Goal: Book appointment/travel/reservation

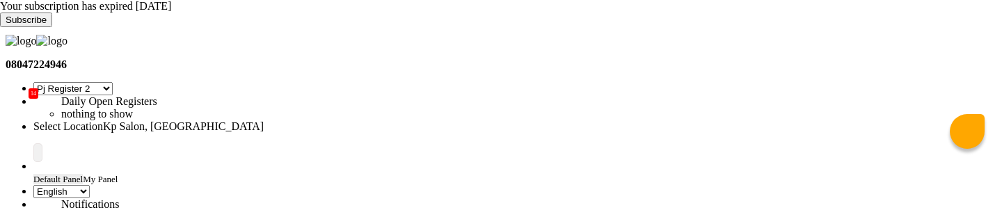
select select "15"
select select "en"
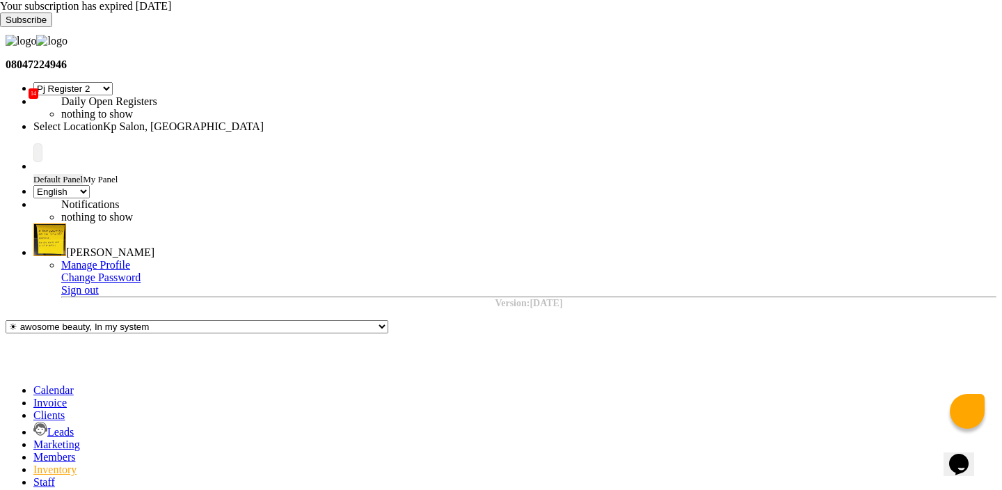
type input "default"
select select
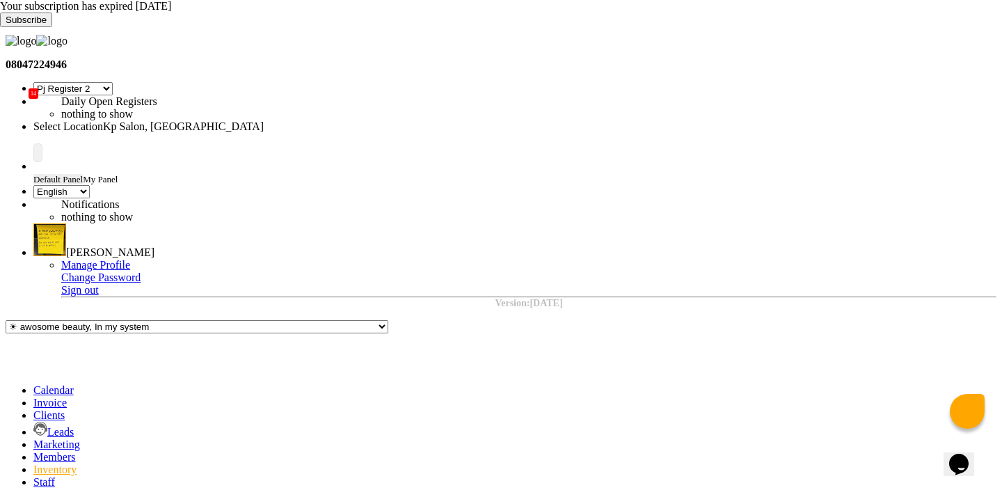
select select "all"
select select
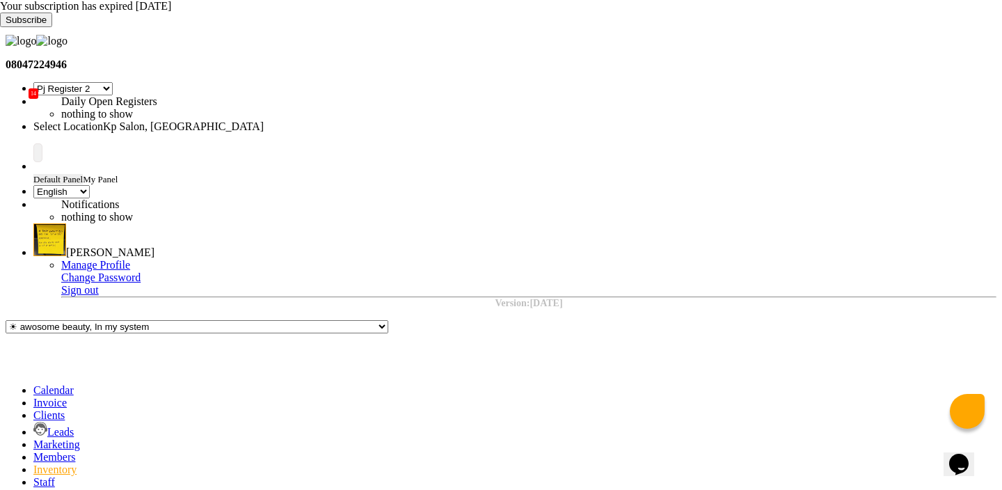
select select "9"
select select "2025"
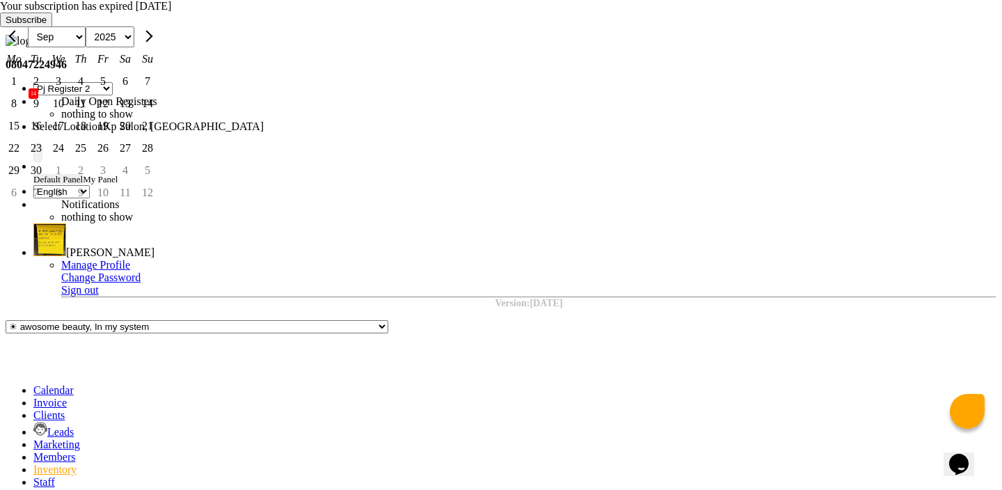
click at [92, 93] on div "4" at bounding box center [81, 81] width 22 height 22
type input "[DATE]"
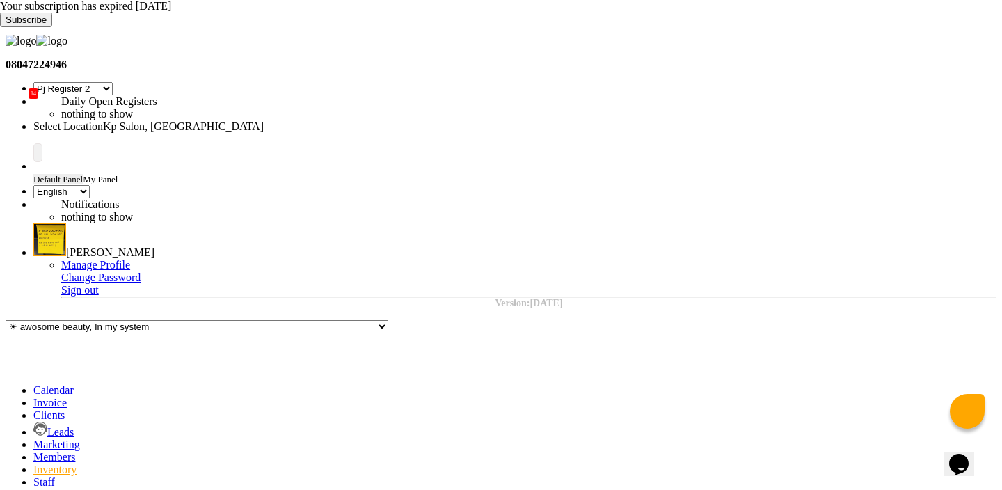
select select "877"
type input "1"
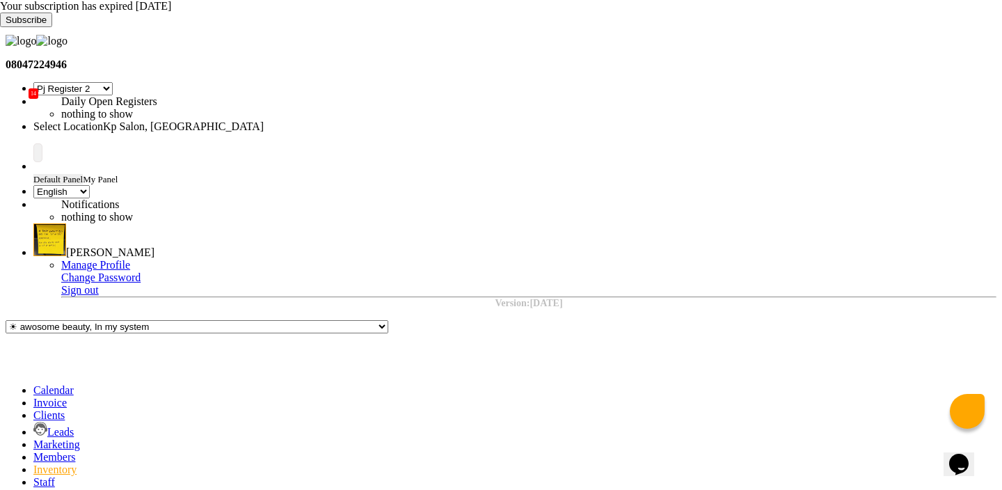
select select "1019"
select select "1851"
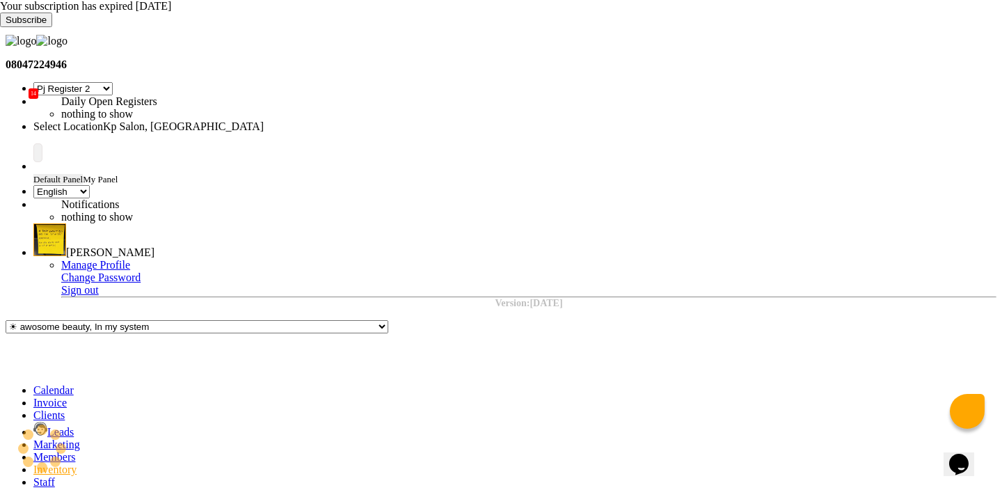
select select
select select "all"
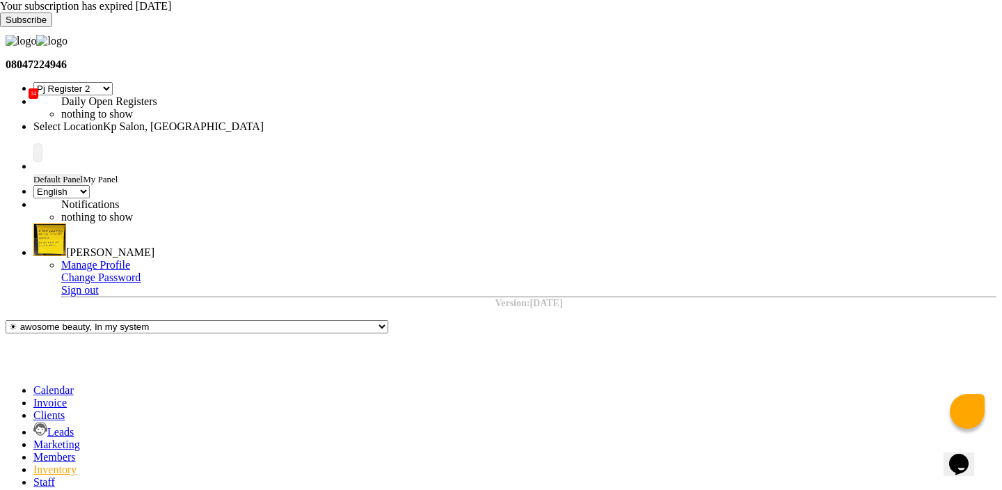
copy td "1019"
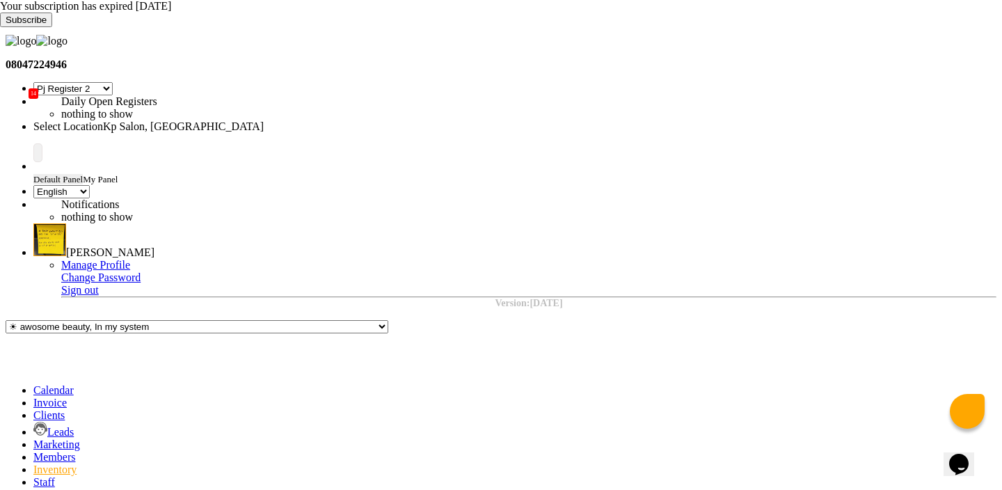
select select
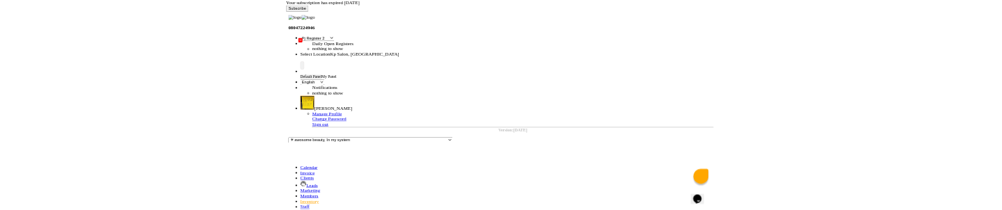
scroll to position [81, 0]
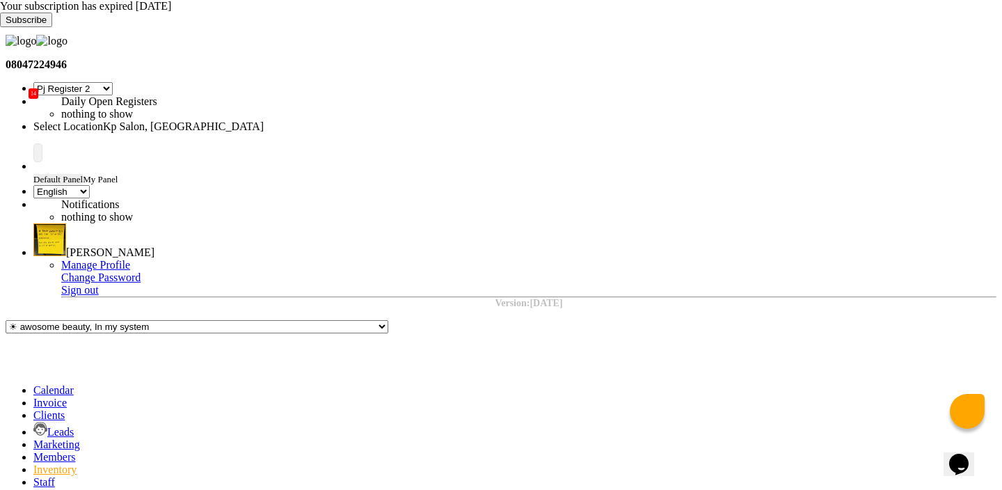
select select "9"
select select "2025"
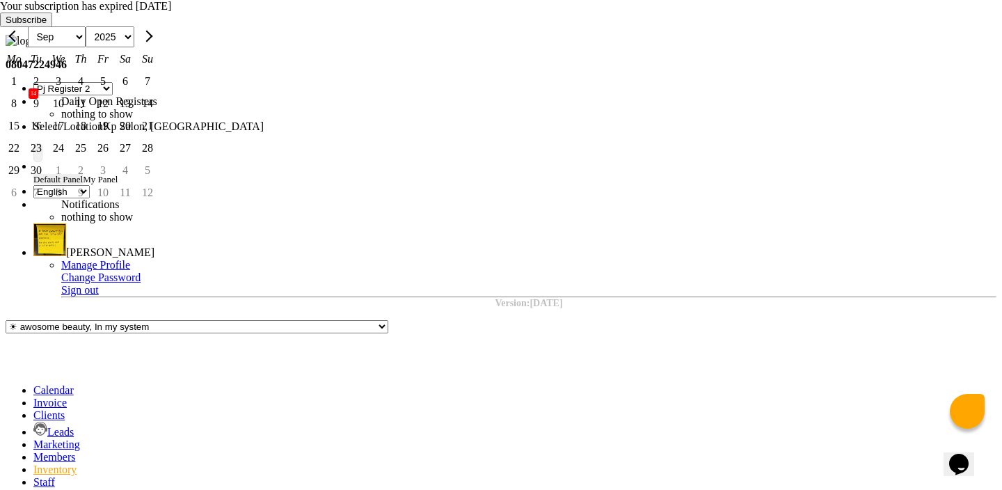
click at [114, 93] on div "5" at bounding box center [103, 81] width 22 height 22
type input "[DATE]"
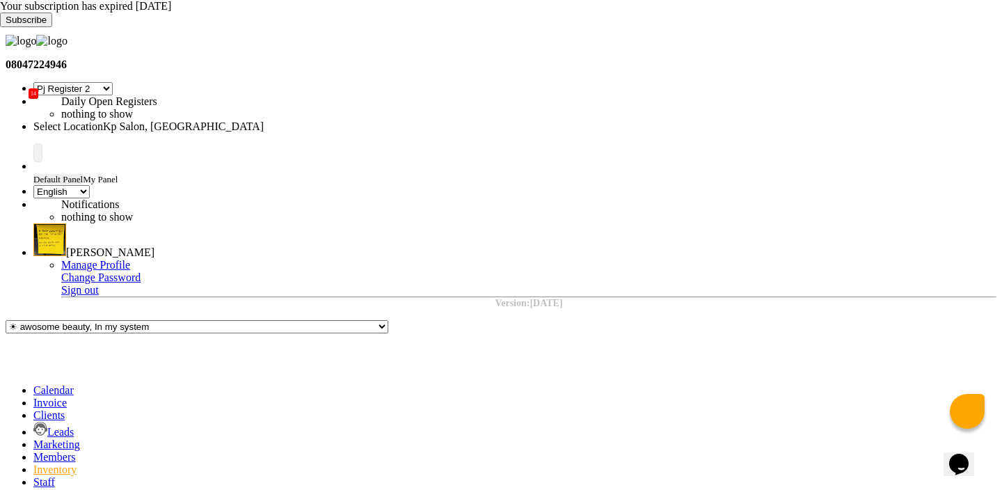
select select "877"
type input "3"
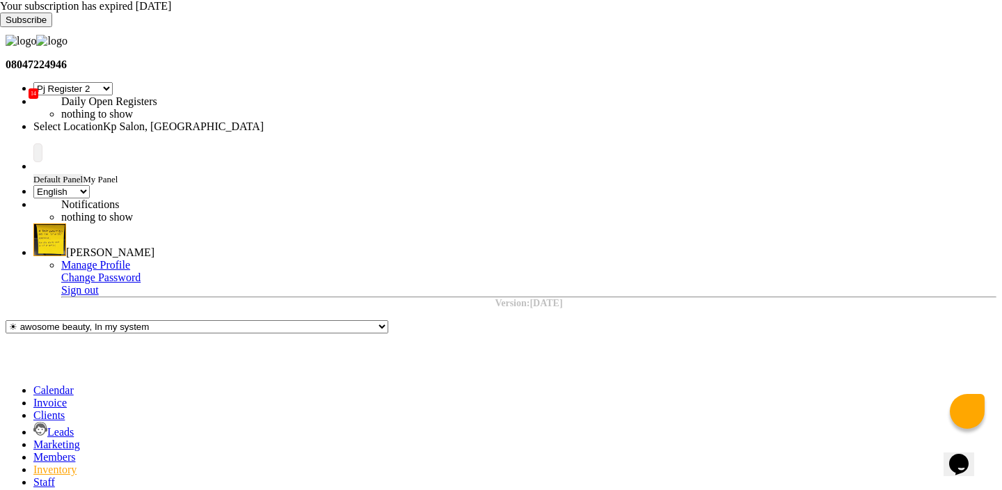
select select "1407"
select select "1019"
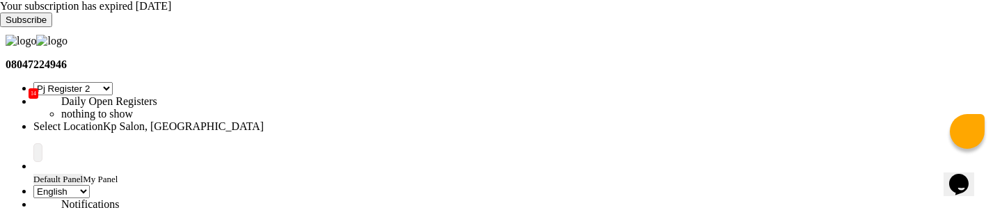
scroll to position [188, 0]
select select "9"
select select "2025"
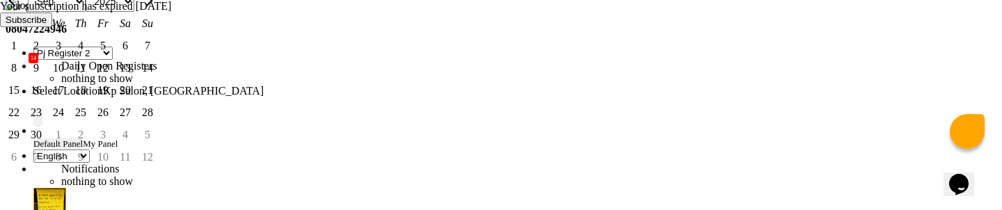
scroll to position [44, 0]
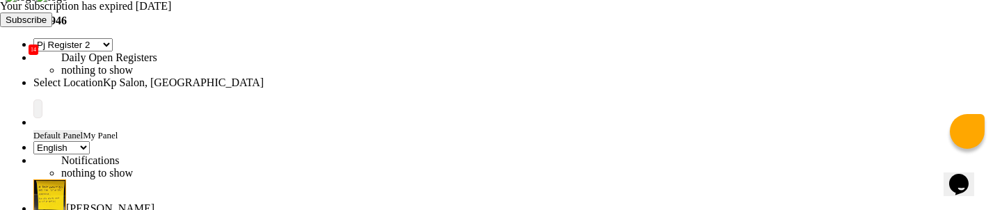
scroll to position [239, 0]
select select
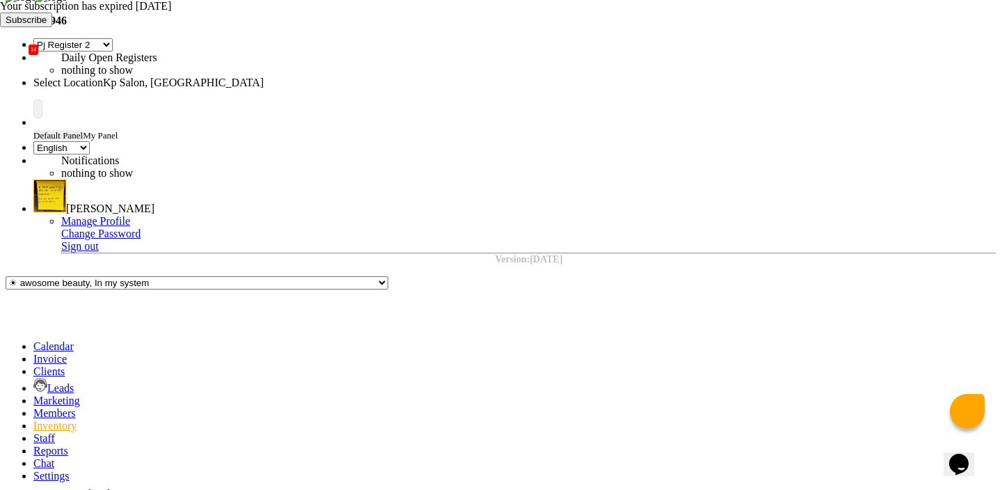
scroll to position [0, 0]
select select "all"
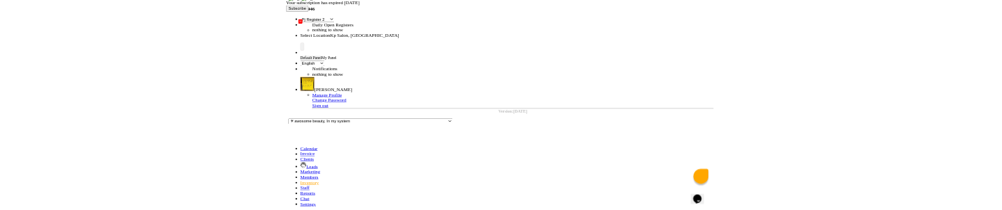
scroll to position [81, 0]
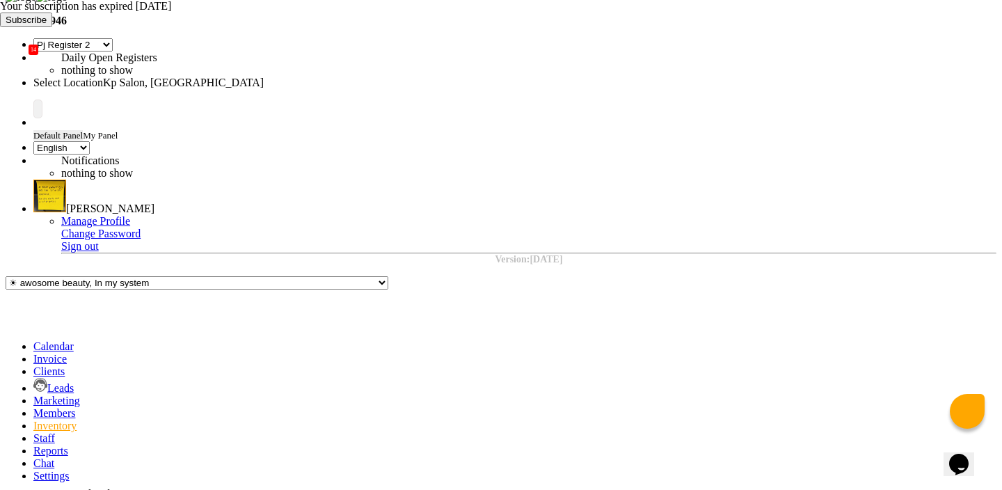
select select "out"
select select
select select "internal use"
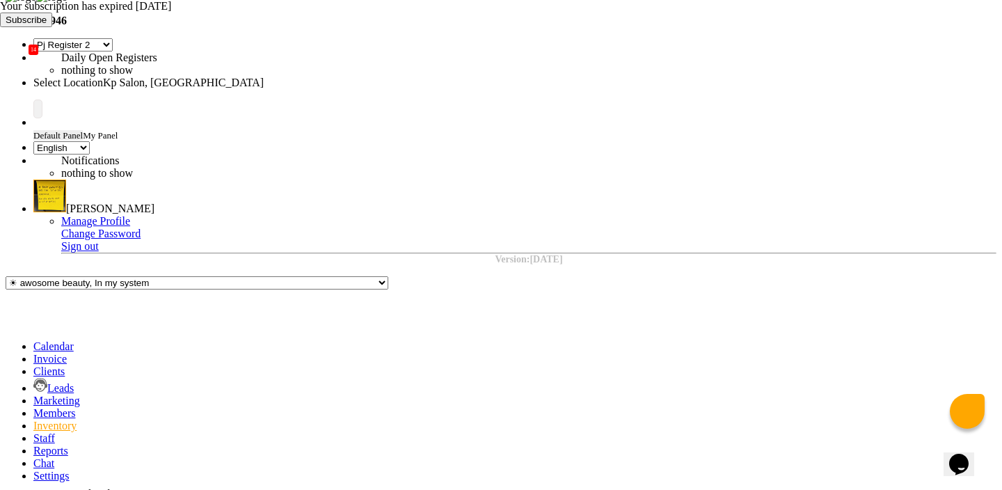
select select "877"
type input "1"
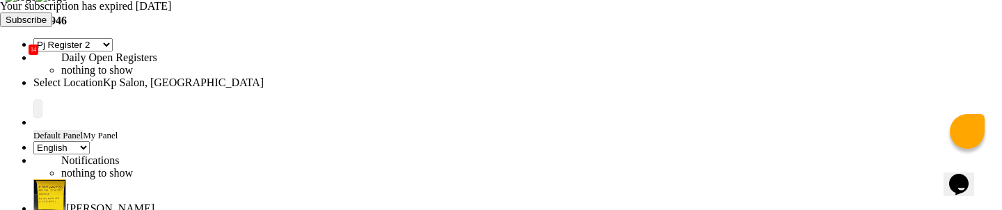
scroll to position [357, 0]
select select "877"
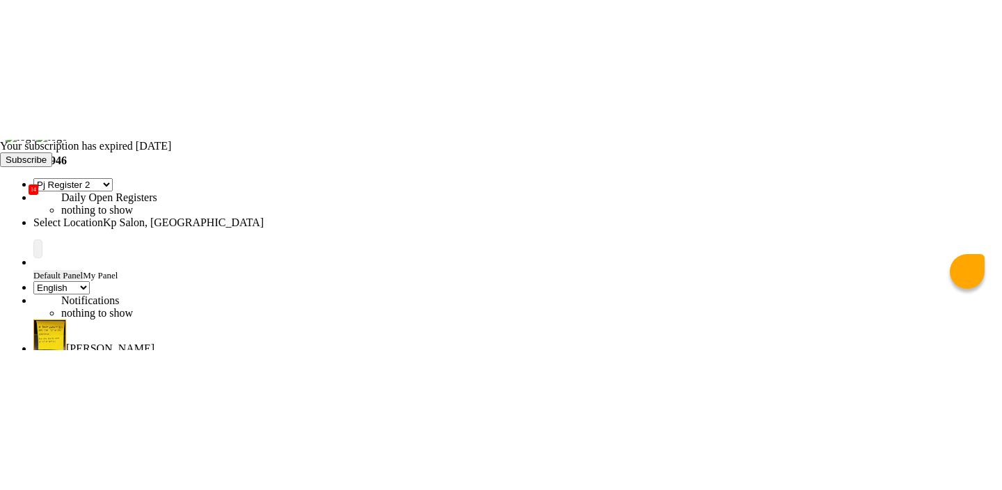
scroll to position [0, 0]
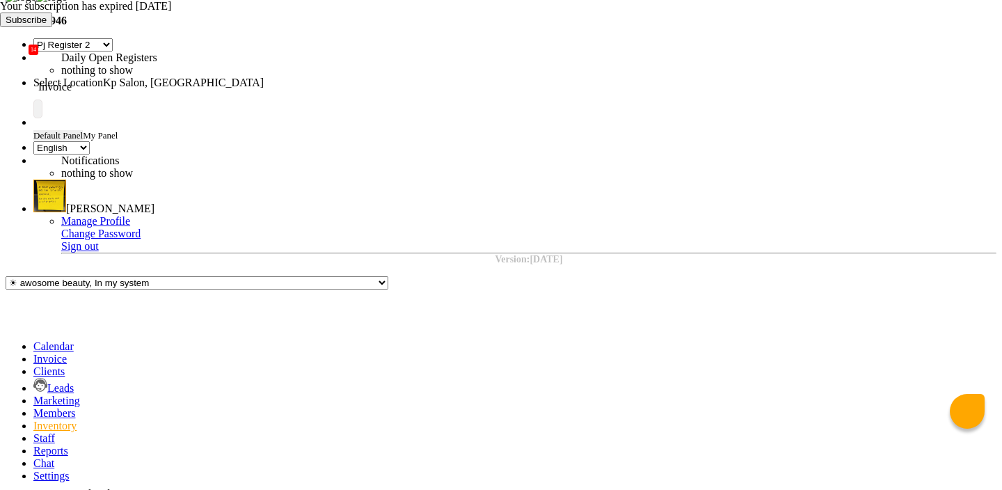
click at [33, 209] on span at bounding box center [33, 359] width 0 height 12
select select "service"
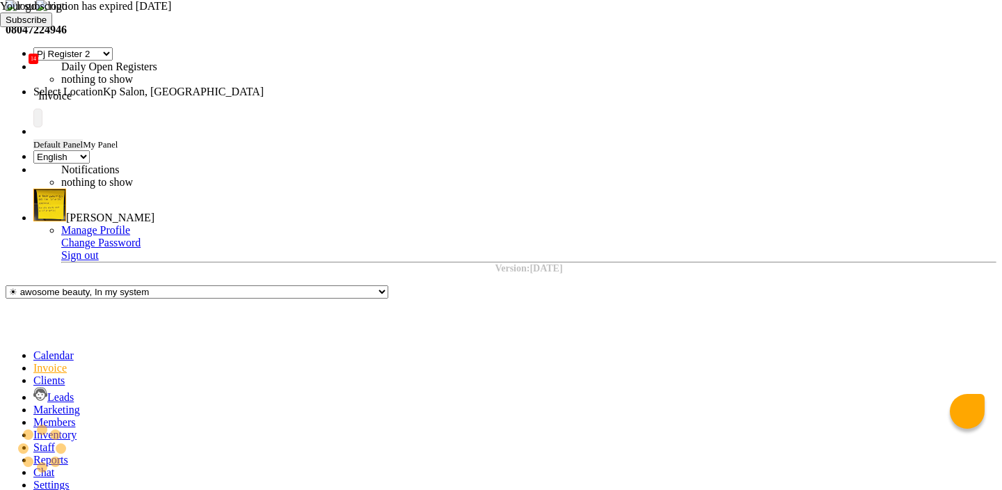
type input "0980"
select select "554"
select select "product"
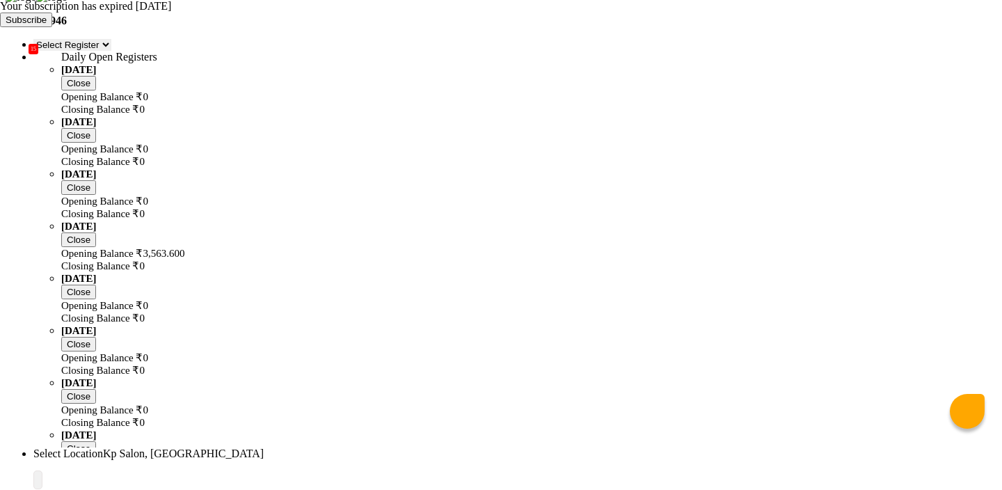
type input "8668893166"
select select "4: Object"
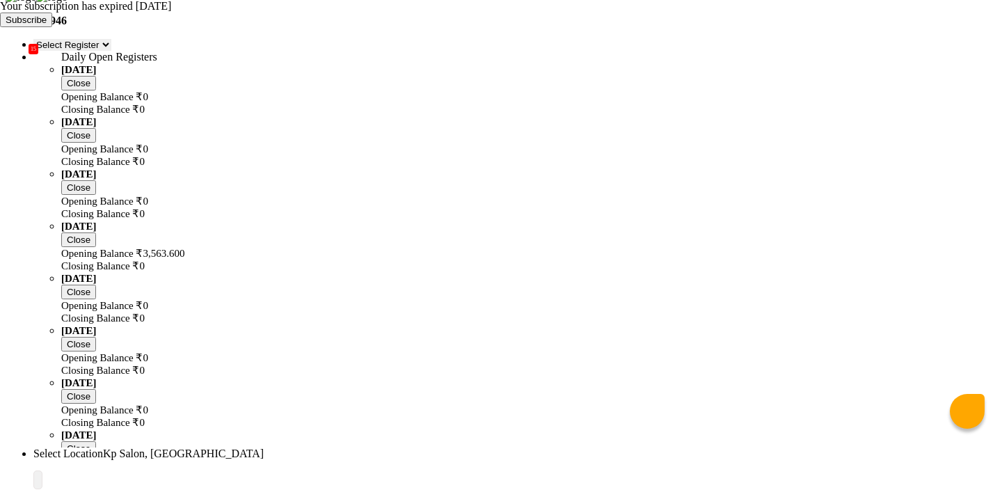
select select "service"
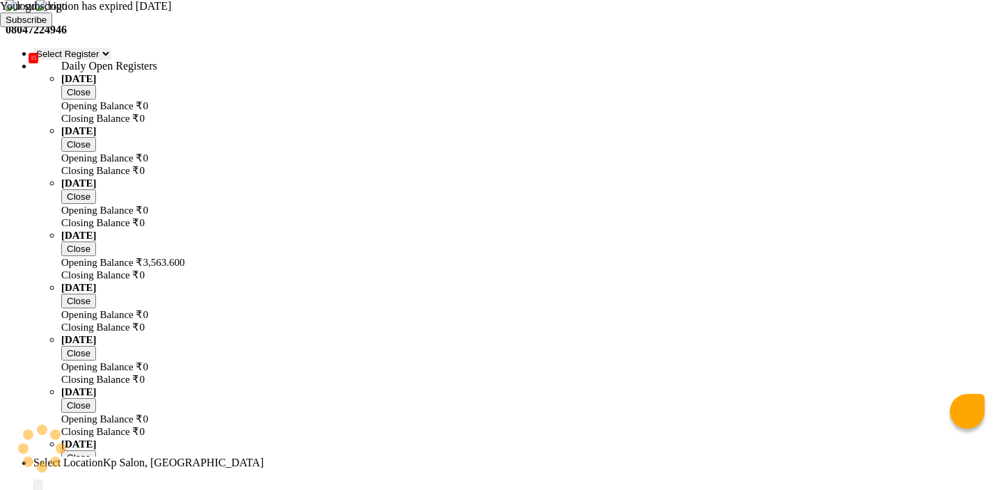
select select "1019"
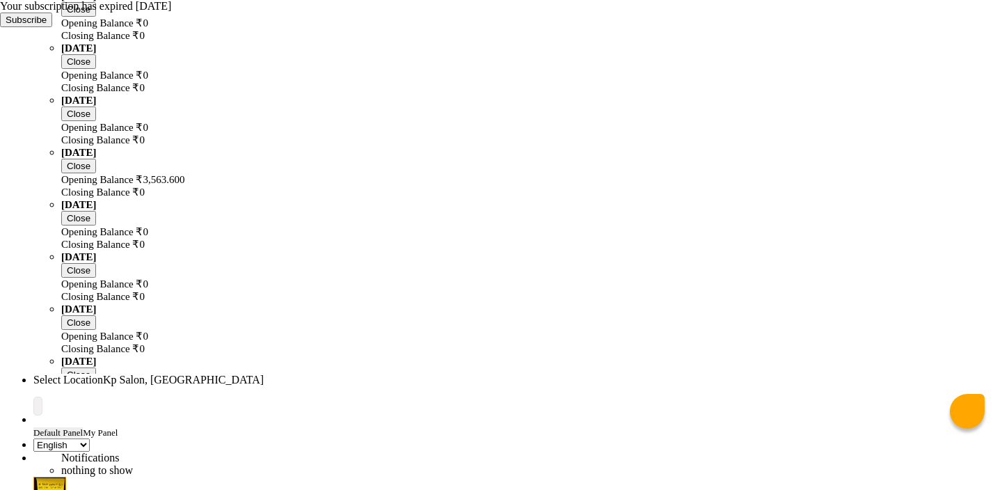
scroll to position [124, 0]
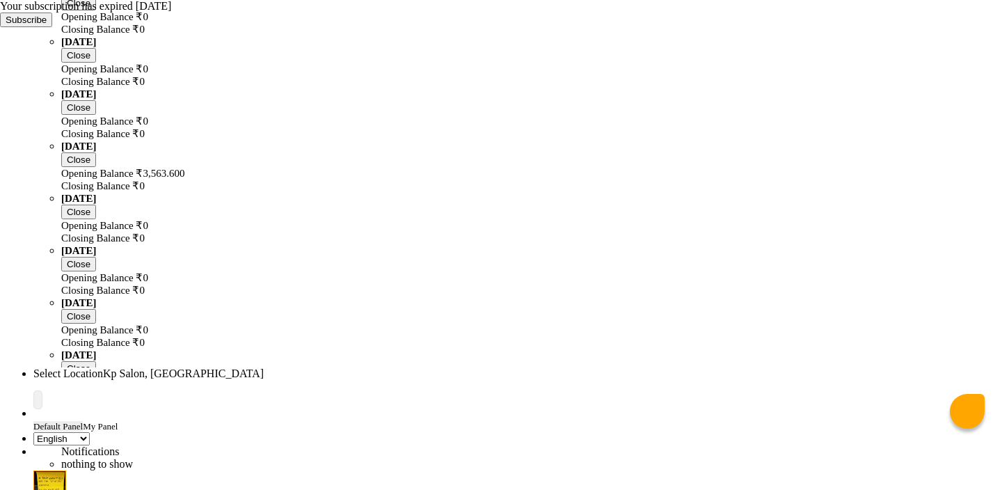
checkbox input "false"
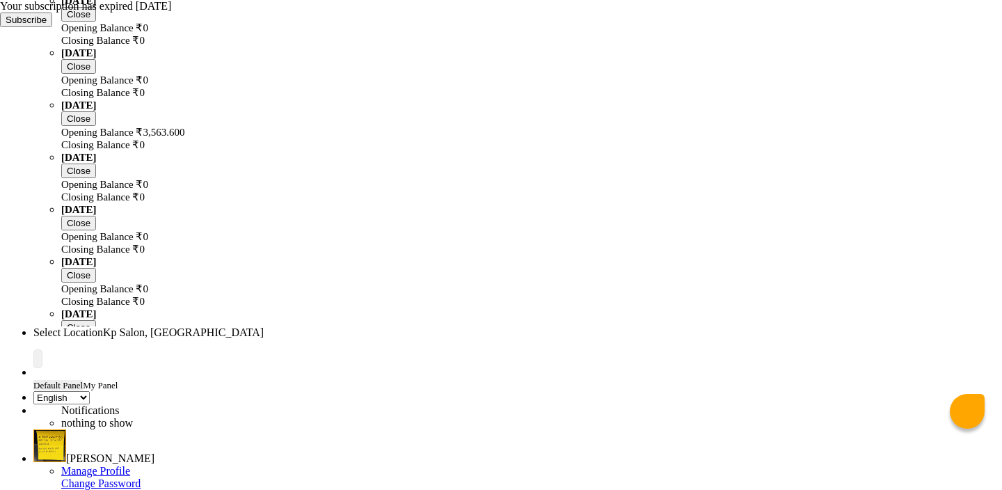
scroll to position [166, 0]
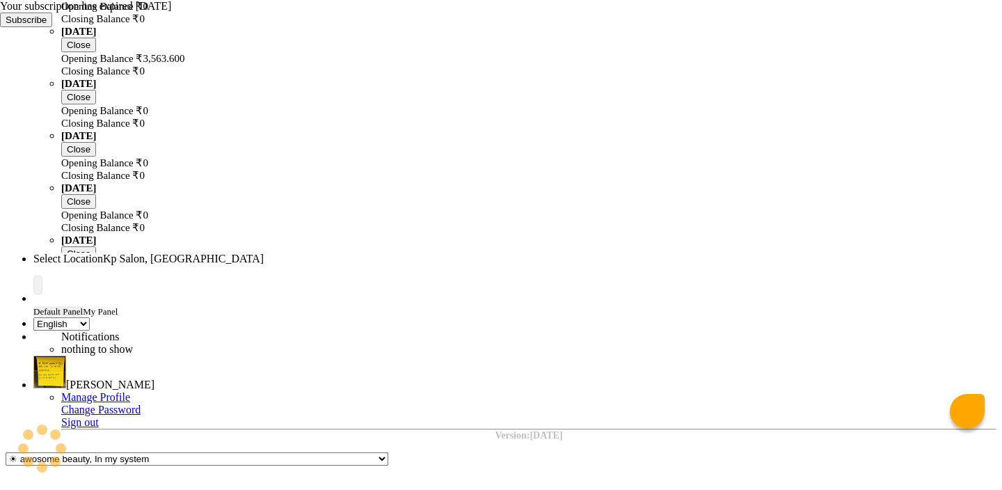
scroll to position [275, 0]
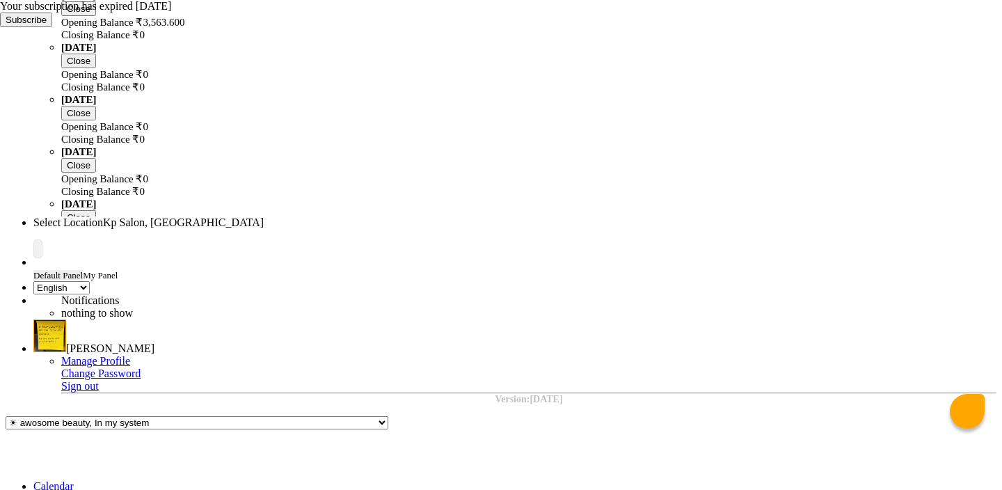
type input "100"
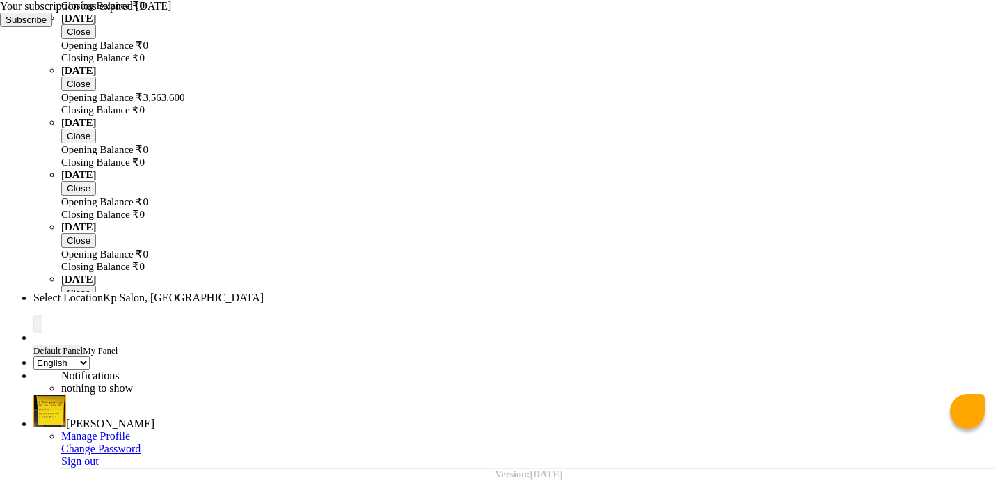
scroll to position [0, 0]
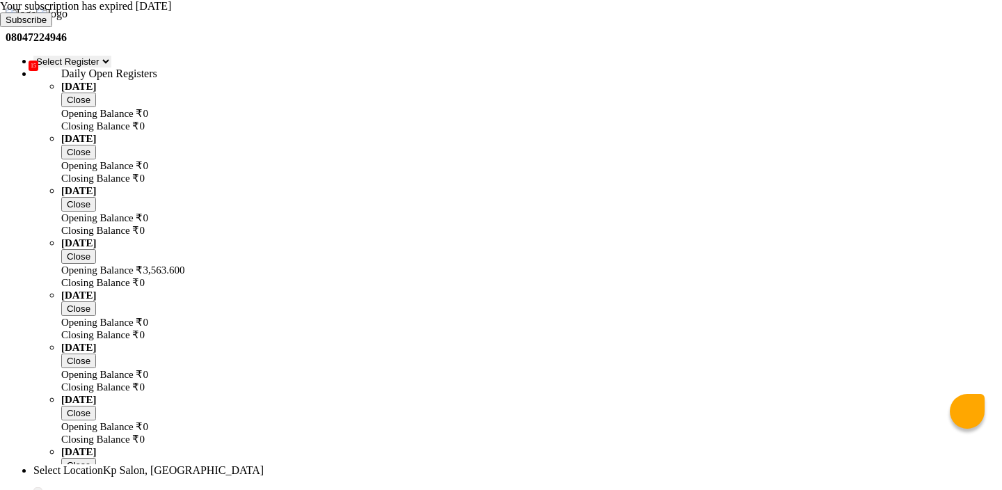
scroll to position [35, 0]
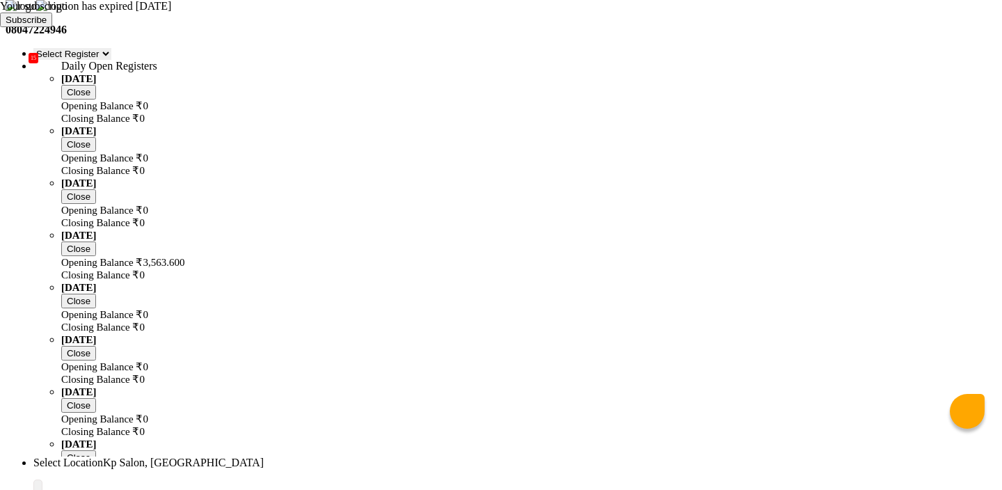
select select "yesterday"
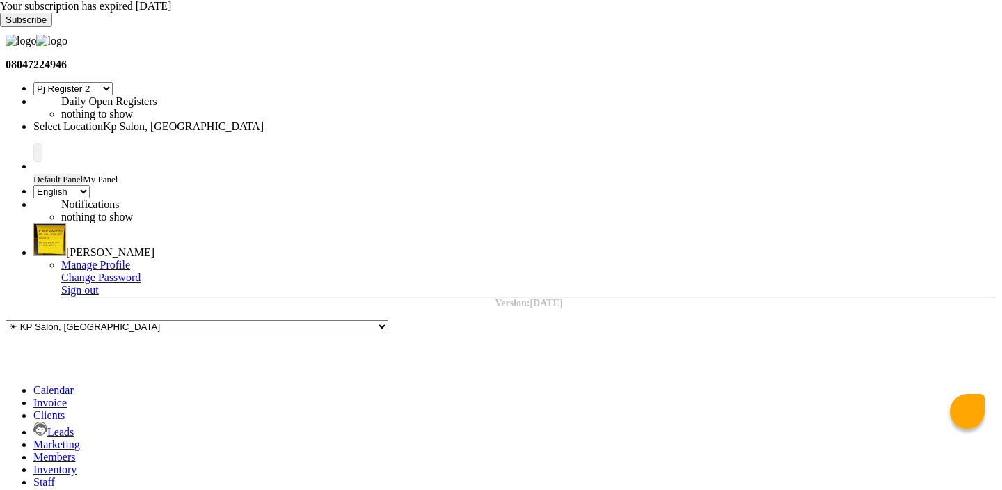
select select "15"
select select "en"
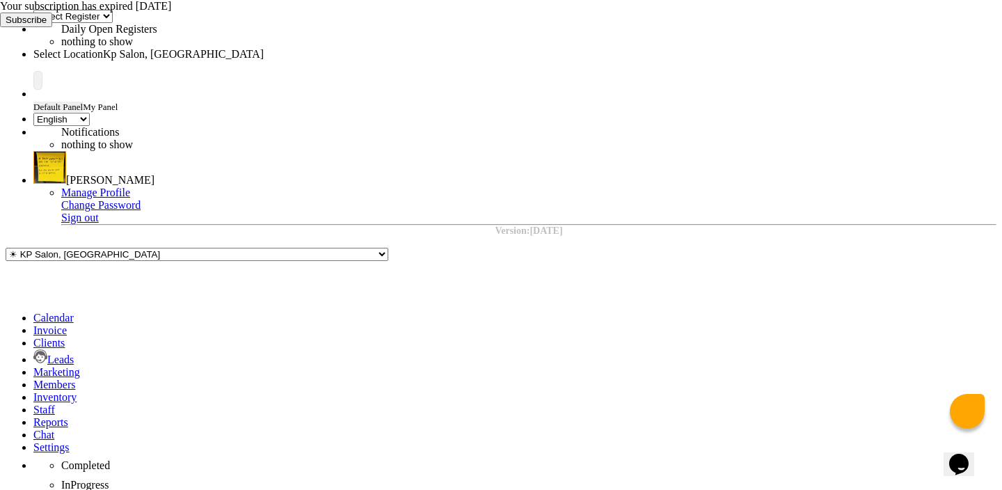
scroll to position [121, 0]
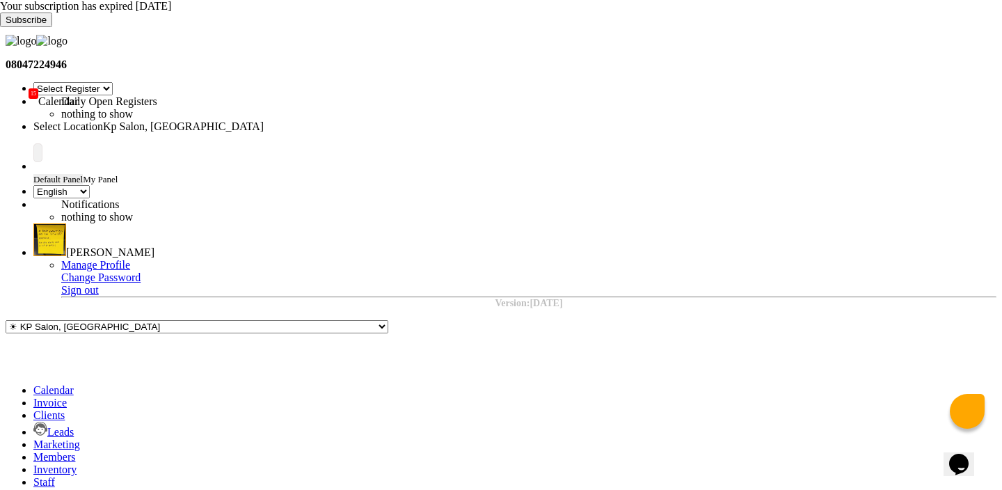
click at [33, 384] on span at bounding box center [33, 390] width 0 height 12
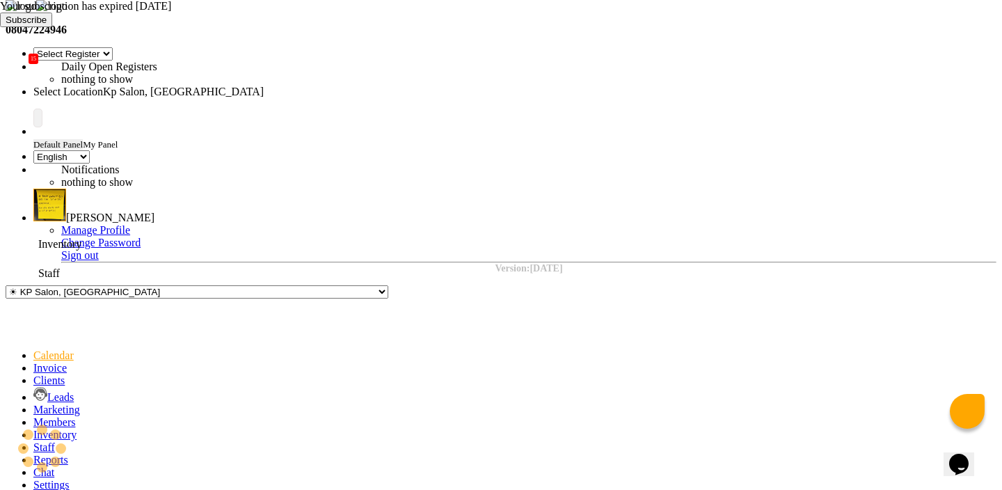
click at [33, 428] on span at bounding box center [33, 434] width 0 height 12
select select
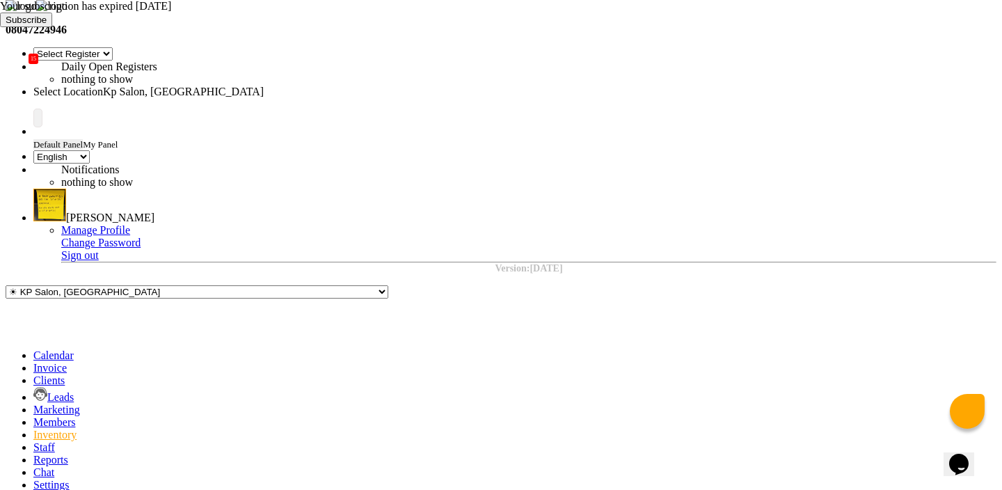
select select "9"
select select "2025"
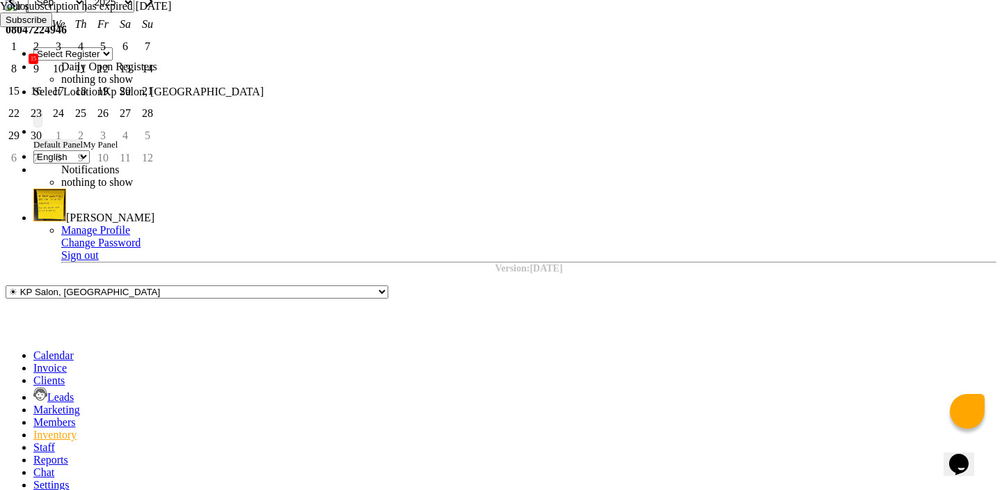
click at [92, 58] on div "4" at bounding box center [81, 46] width 22 height 22
type input "[DATE]"
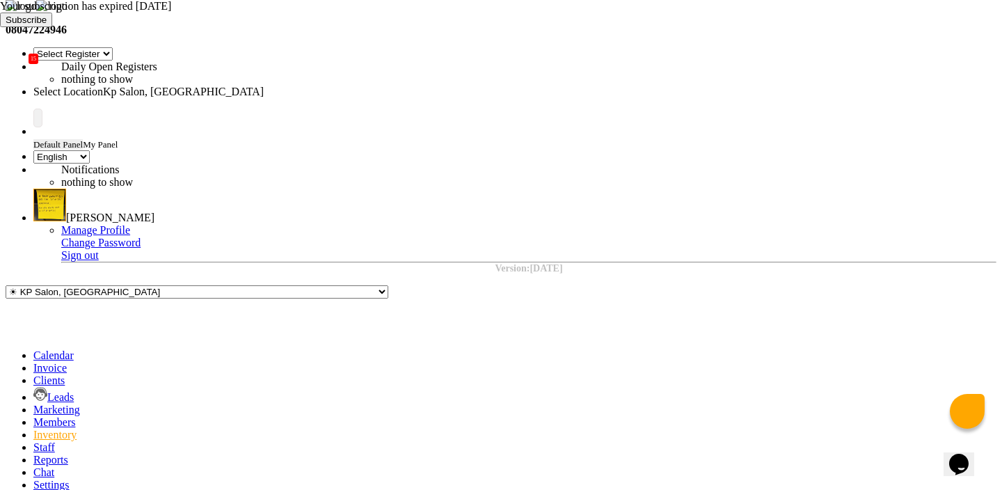
select select "877"
type input "1"
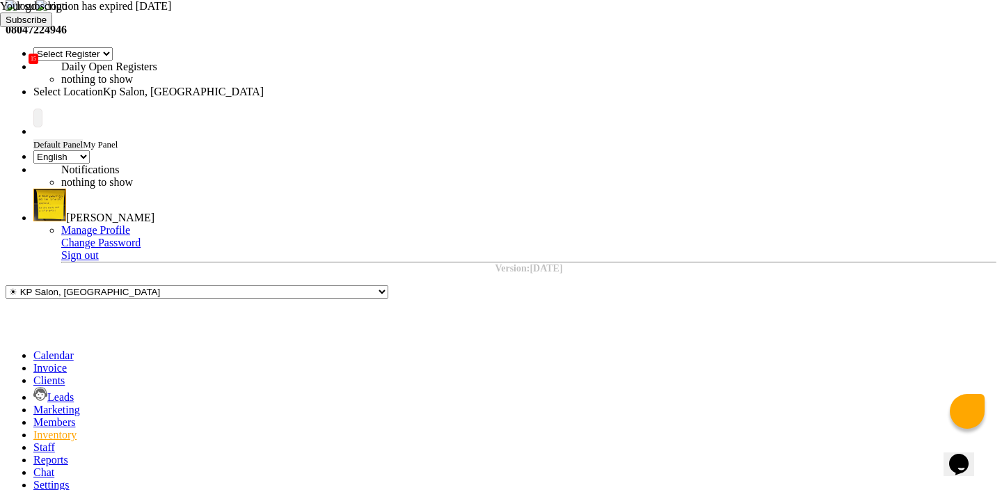
select select "1019"
select select "1851"
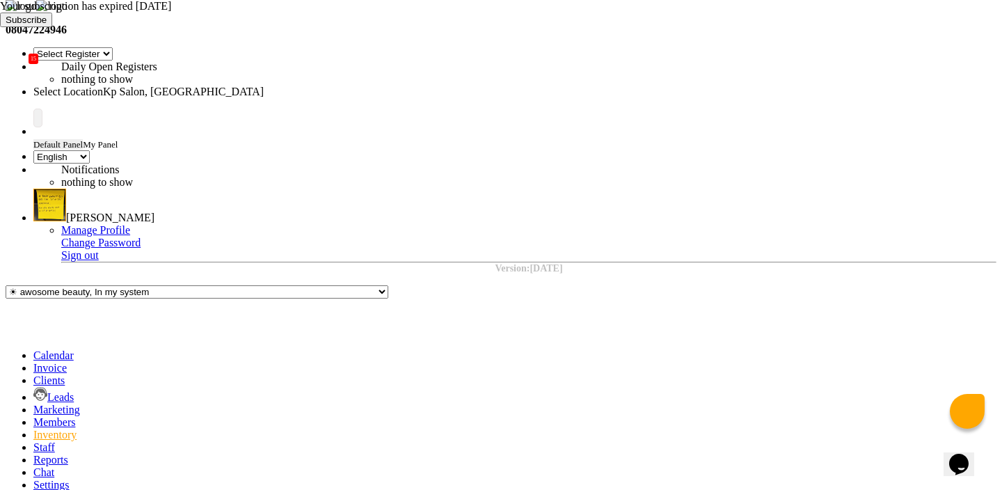
select select
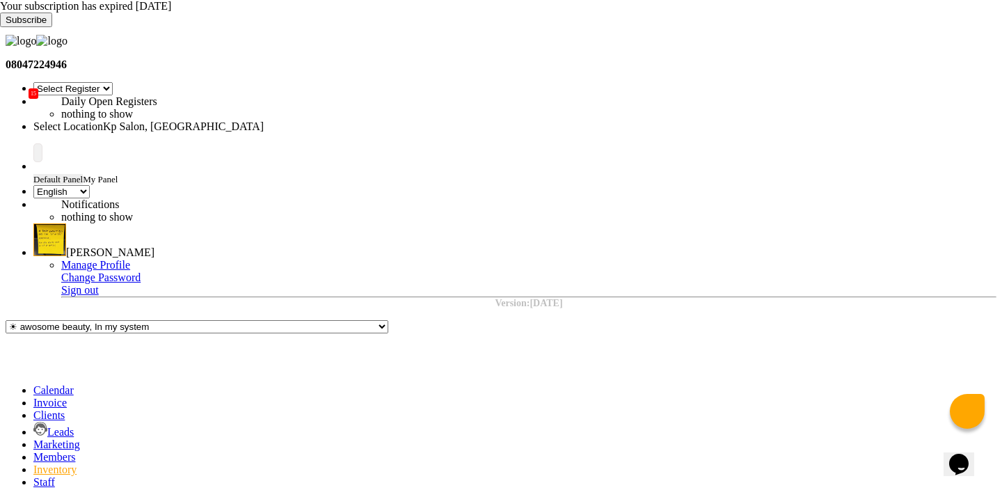
scroll to position [81, 0]
select select "all"
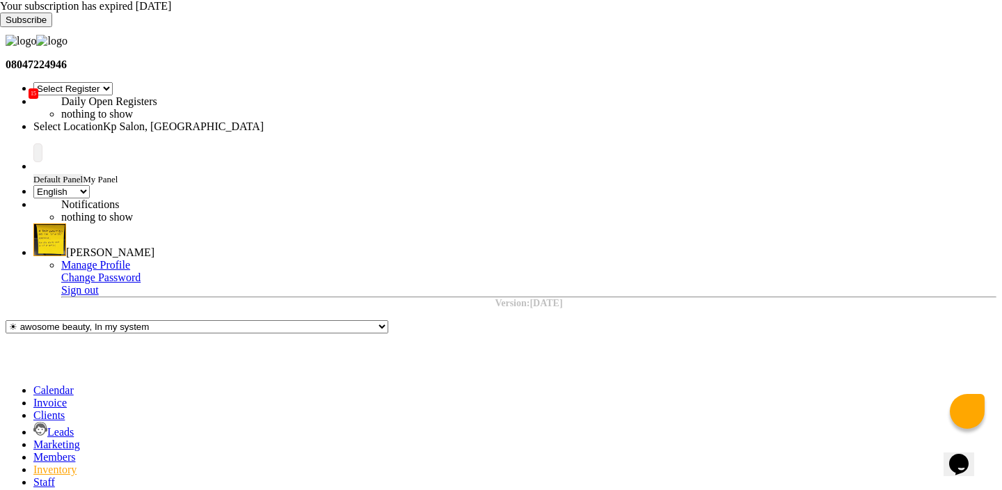
select select
select select "9"
select select "2025"
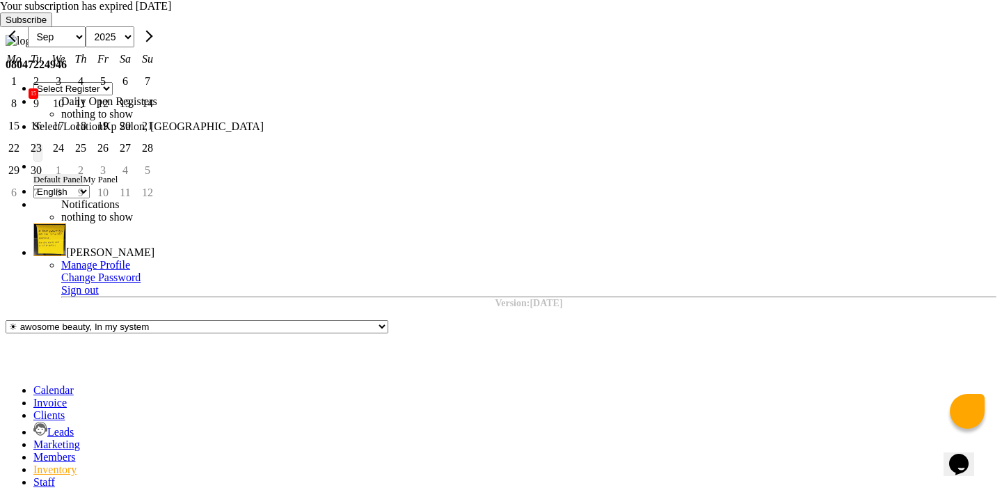
click at [114, 93] on div "5" at bounding box center [103, 81] width 22 height 22
type input "[DATE]"
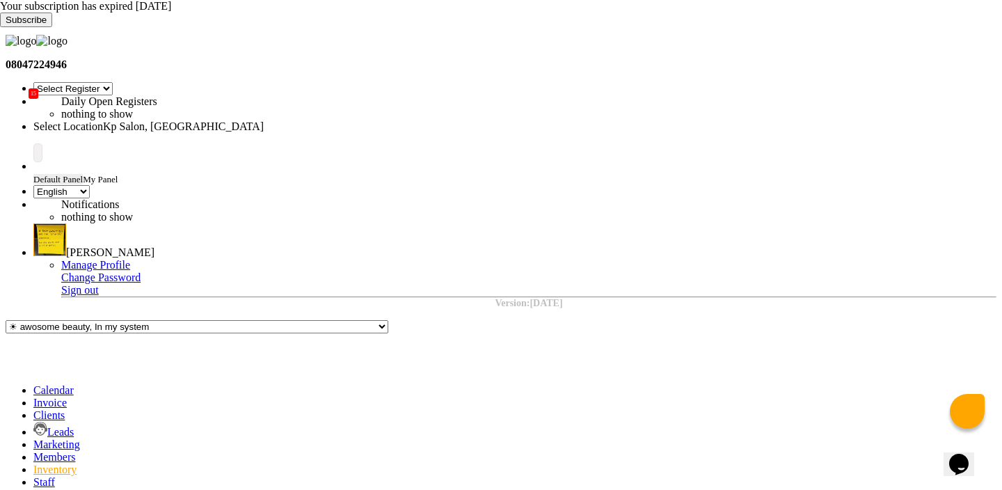
select select "878"
type input "1"
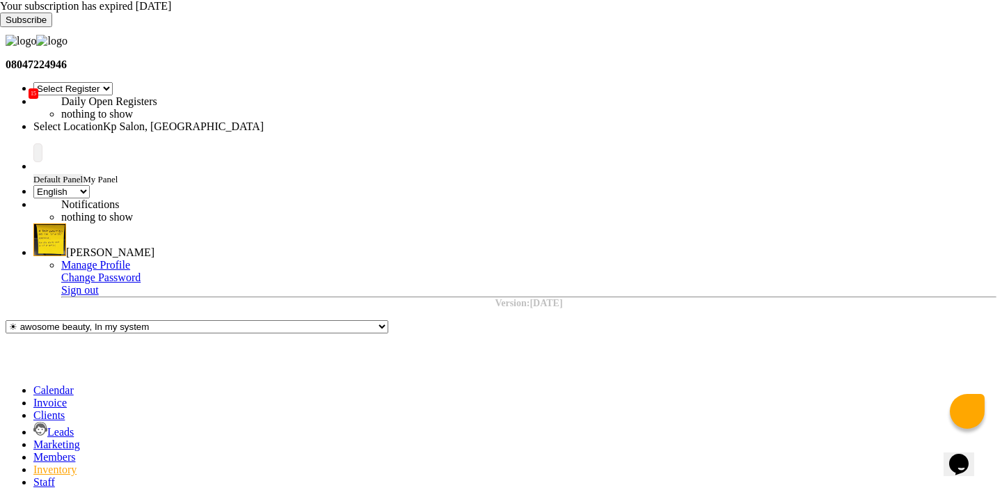
select select "1019"
select select "1851"
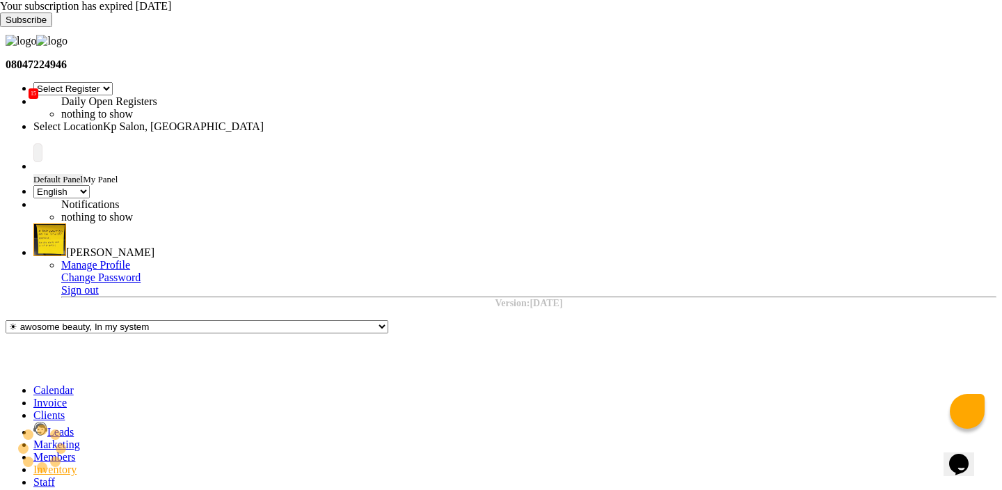
select select
select select "all"
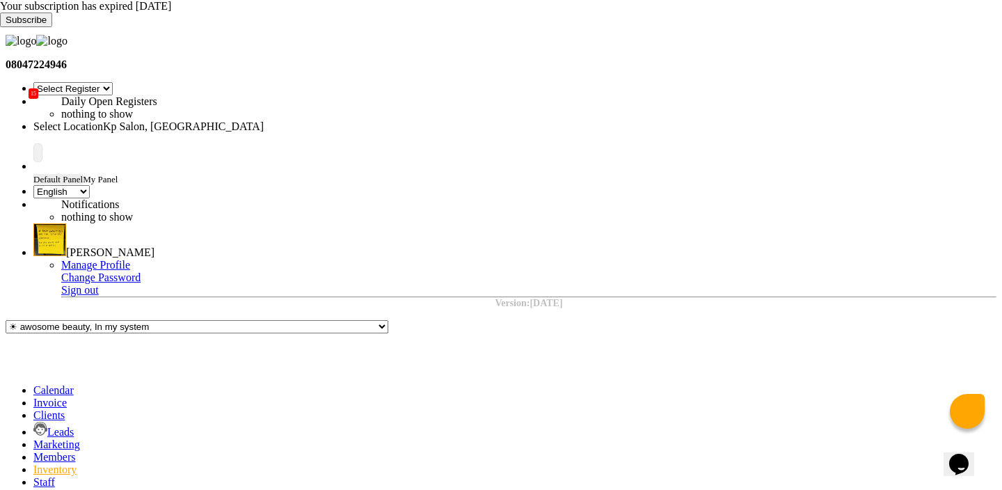
select select
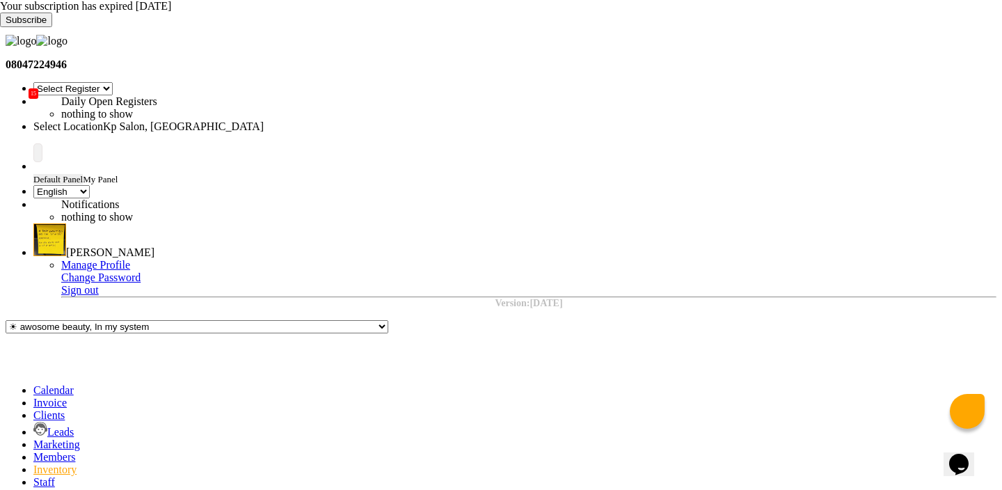
select select "all"
click at [33, 384] on span at bounding box center [33, 390] width 0 height 12
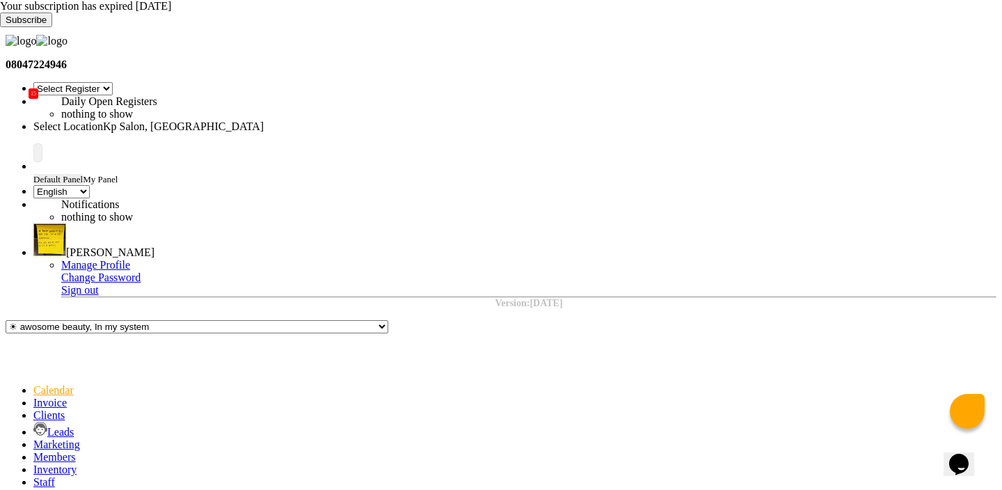
scroll to position [692, 0]
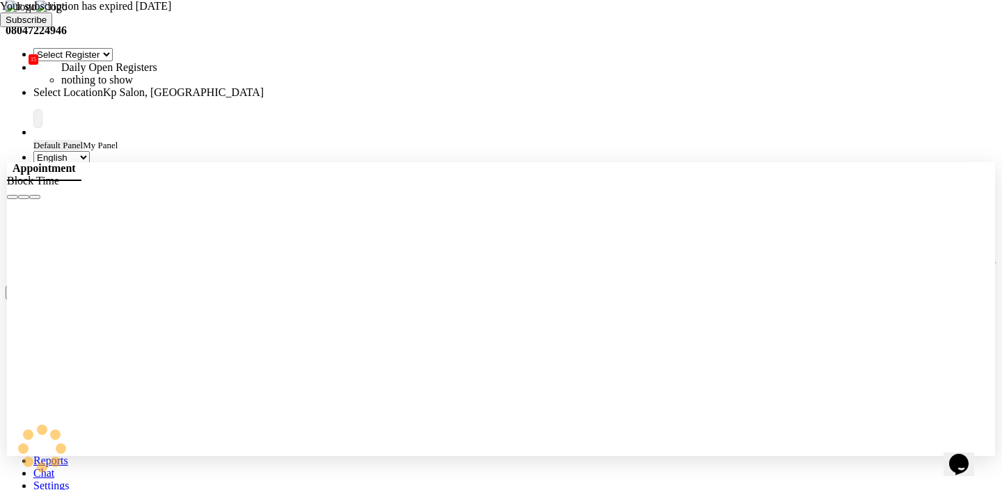
scroll to position [35, 0]
select select "1382"
select select "1335"
select select "tentative"
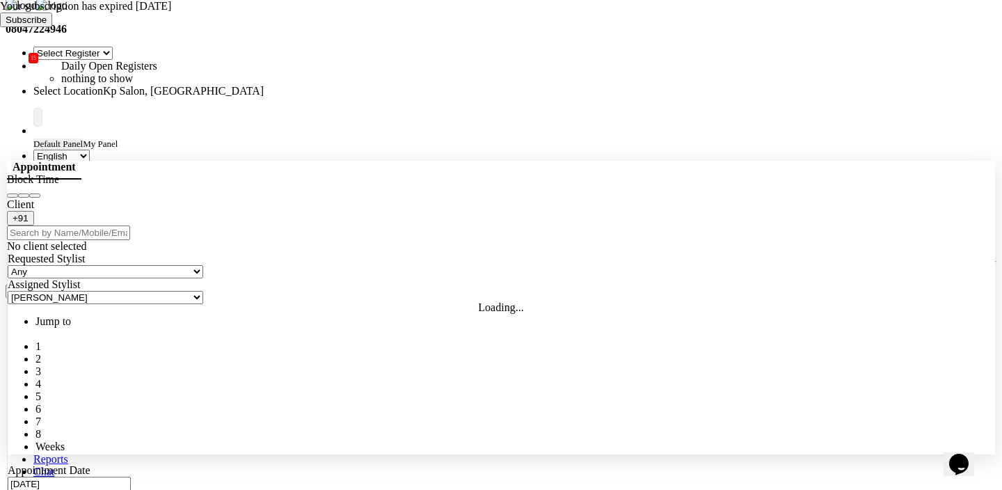
click at [99, 240] on input "text" at bounding box center [68, 232] width 123 height 15
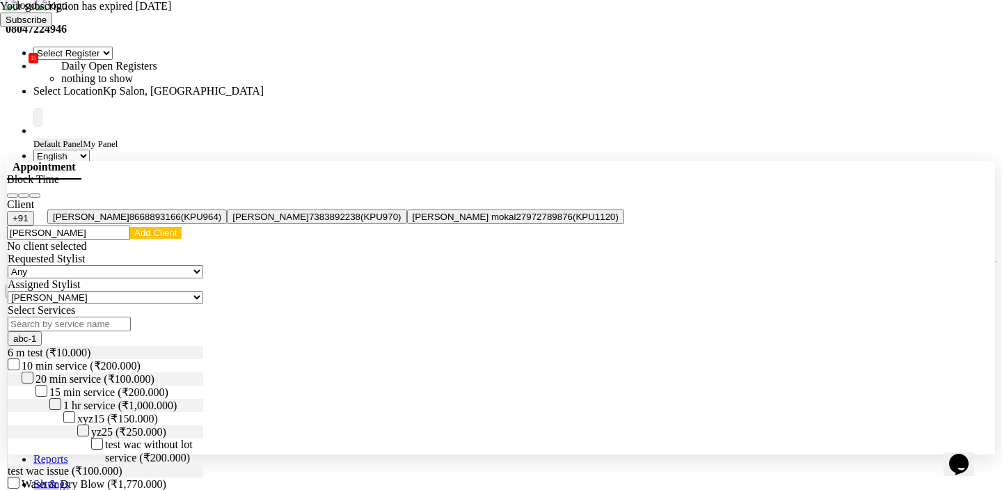
click at [129, 222] on span "[PERSON_NAME]" at bounding box center [91, 216] width 77 height 10
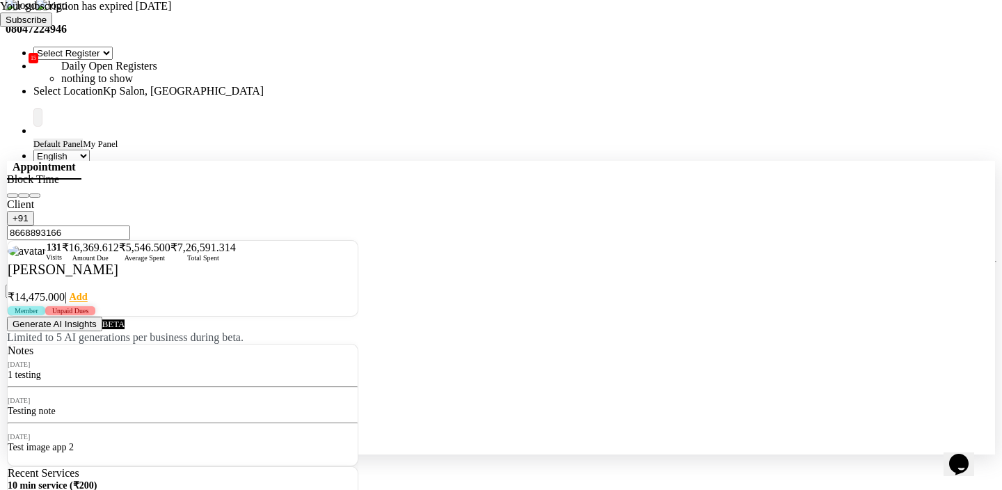
type input "8668893166"
checkbox input "false"
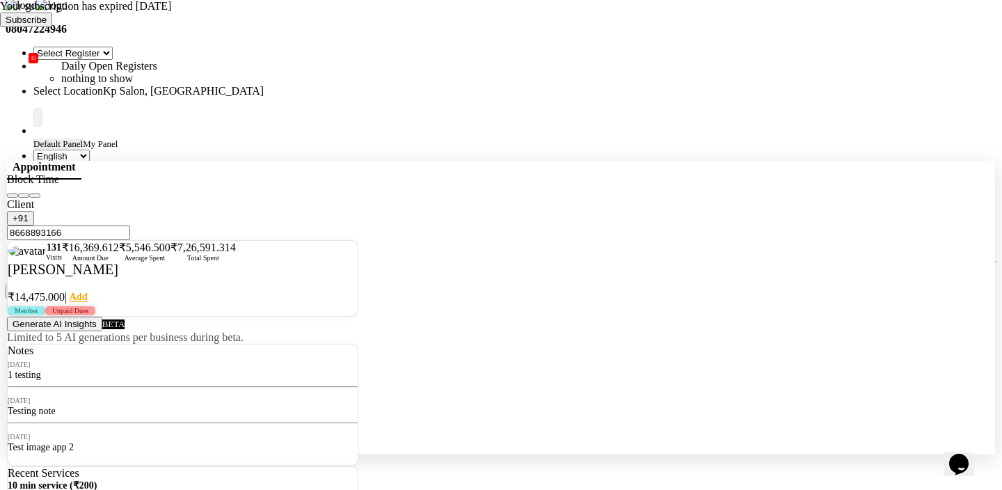
checkbox input "false"
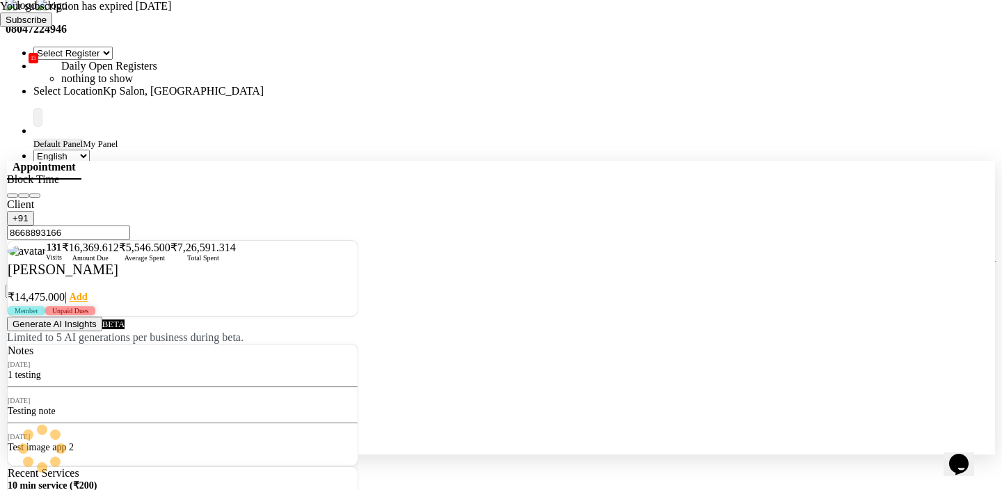
checkbox input "false"
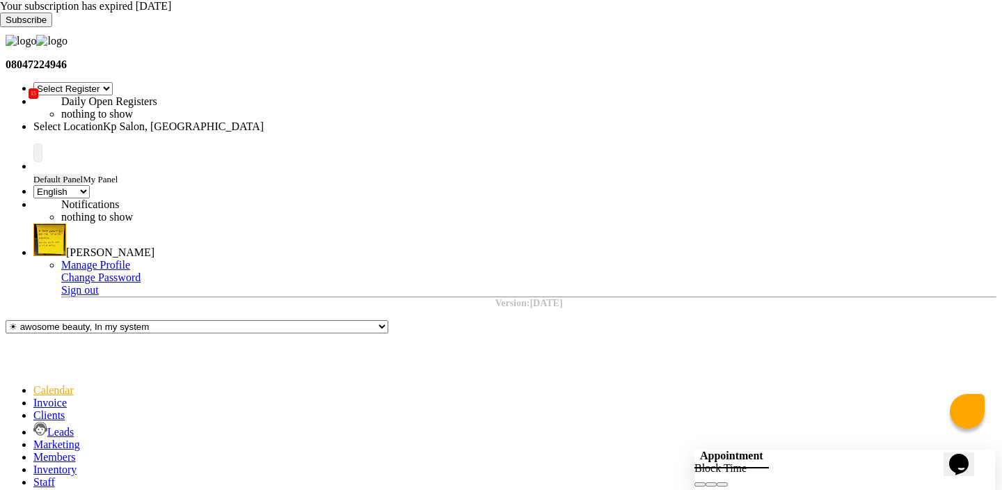
scroll to position [695, 0]
select select "1382"
select select "1350"
select select "tentative"
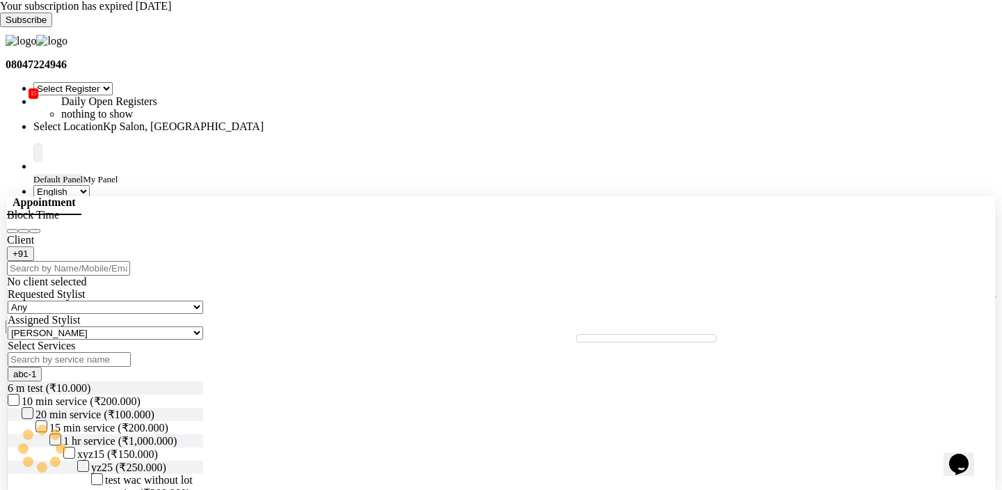
scroll to position [35, 0]
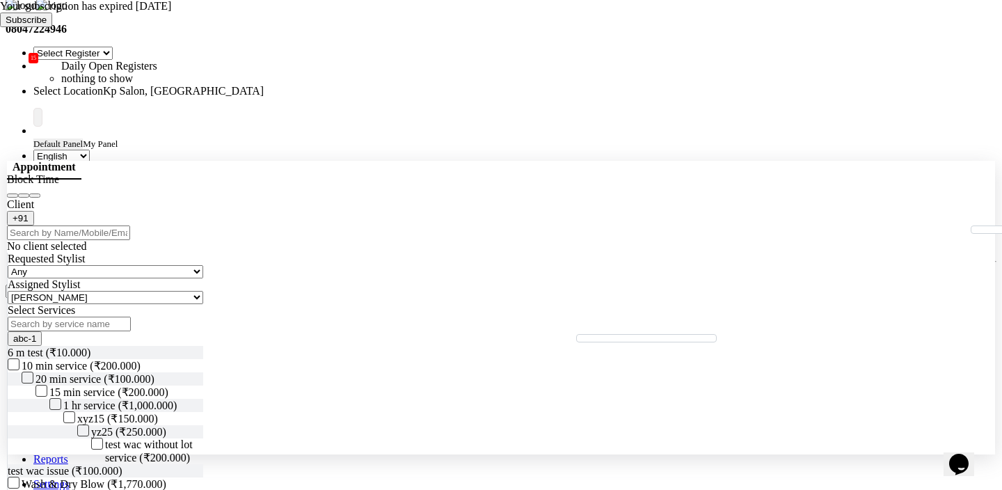
click at [40, 198] on button "Close" at bounding box center [34, 195] width 11 height 4
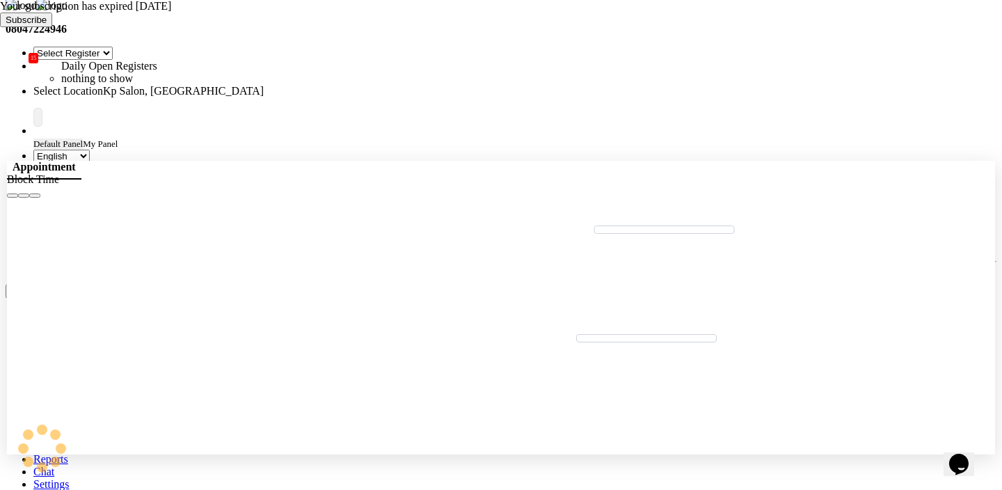
select select "1451"
select select "tentative"
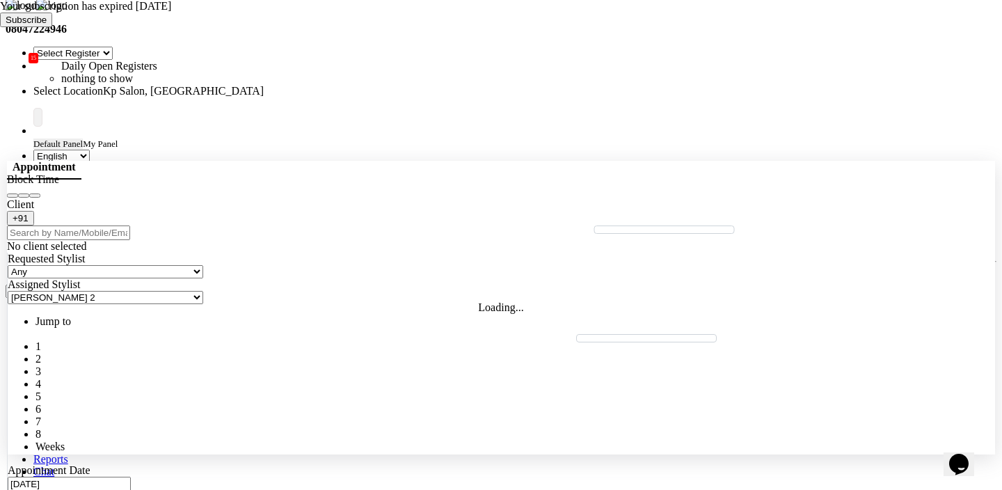
select select "1335"
click at [130, 240] on input "text" at bounding box center [68, 232] width 123 height 15
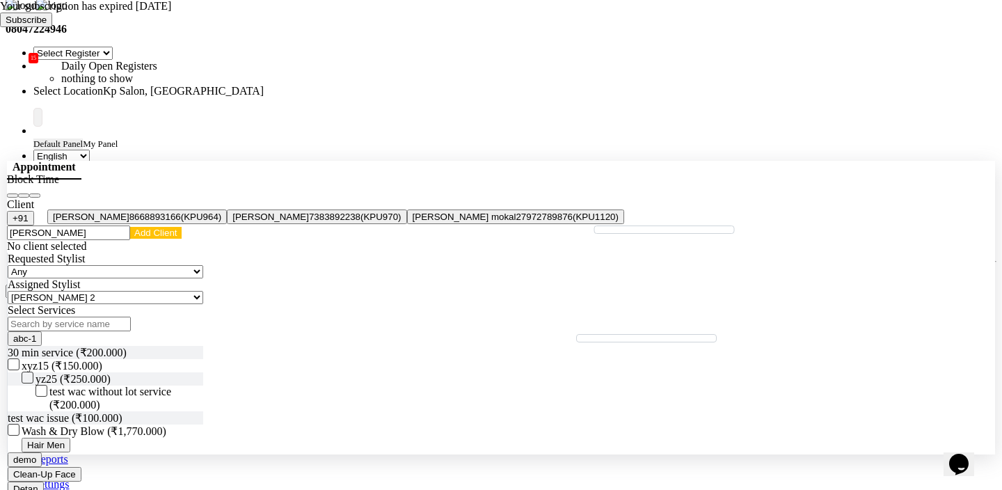
click at [181, 222] on ngb-highlight "8668893166" at bounding box center [154, 216] width 51 height 10
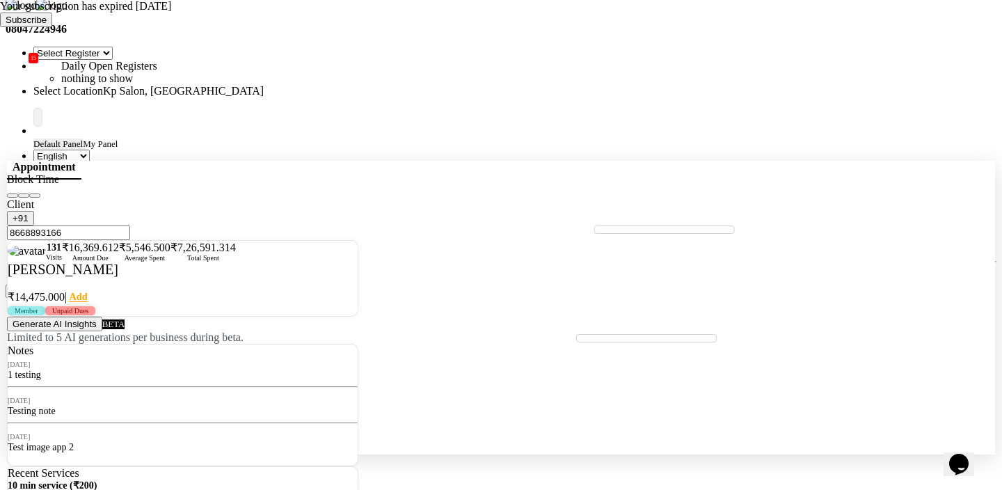
type input "8668893166"
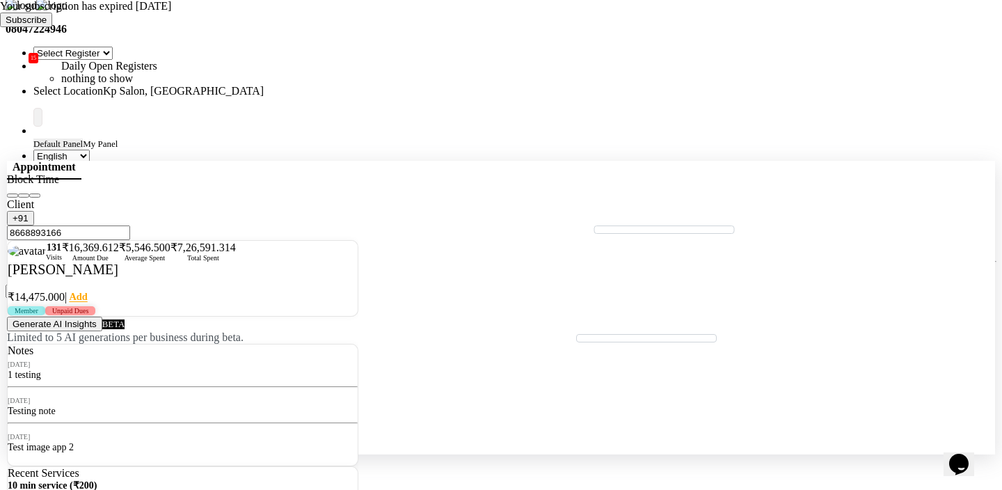
checkbox input "false"
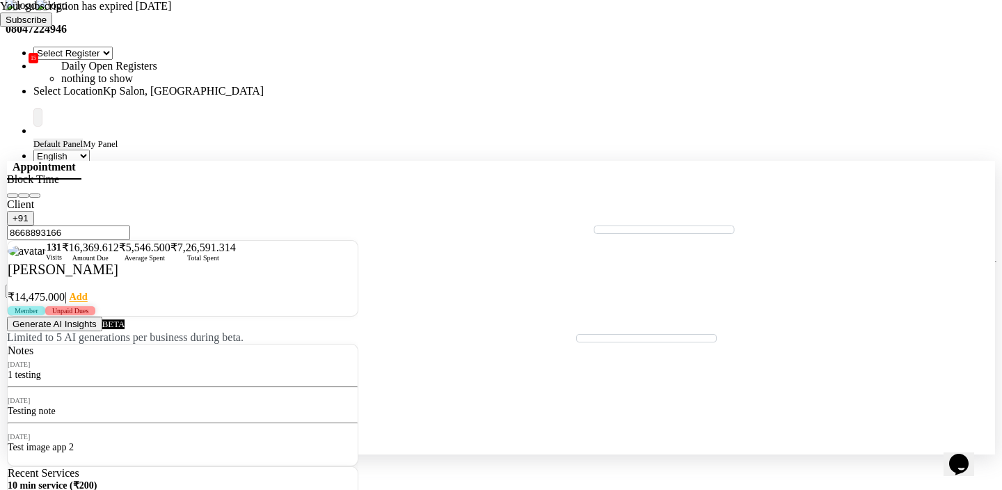
scroll to position [182, 0]
checkbox input "false"
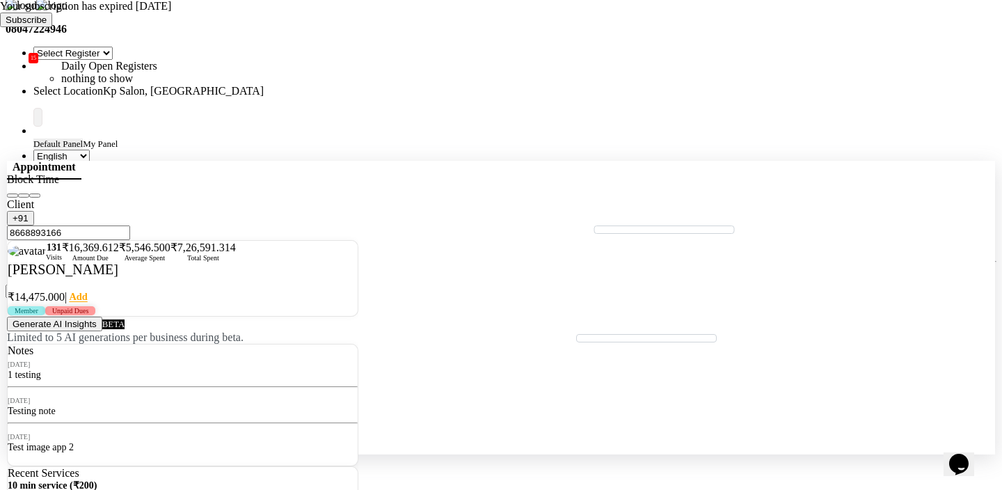
checkbox input "false"
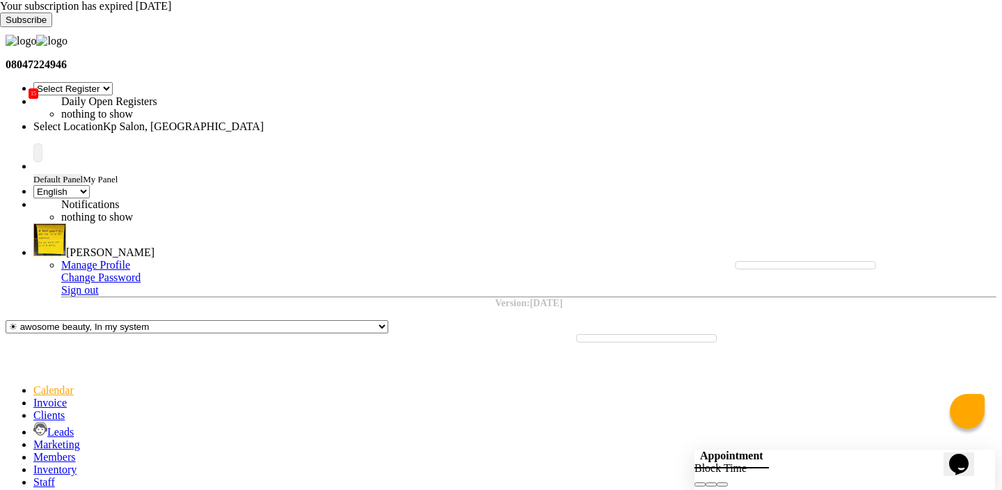
scroll to position [35, 0]
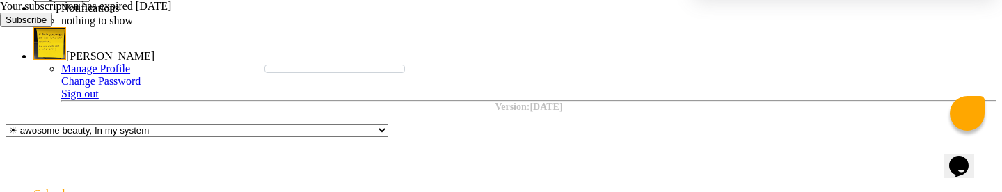
scroll to position [333, 0]
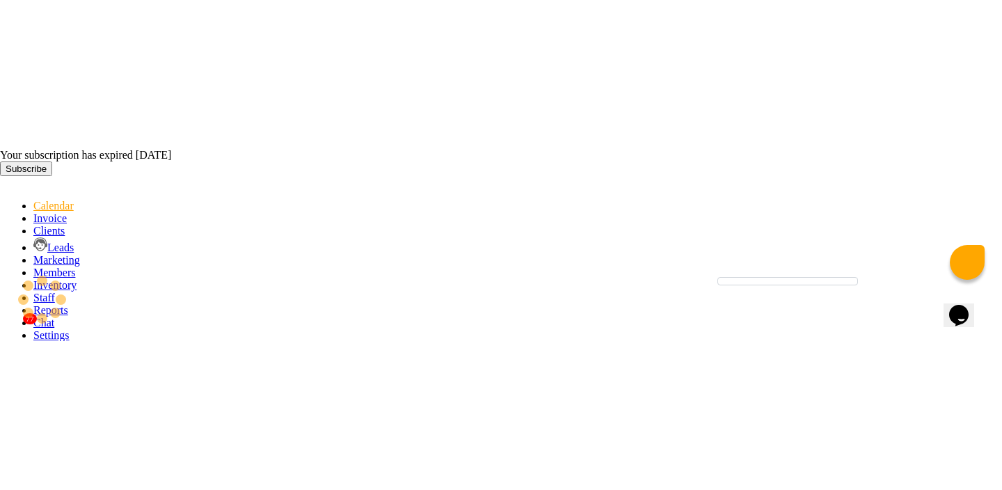
scroll to position [35, 0]
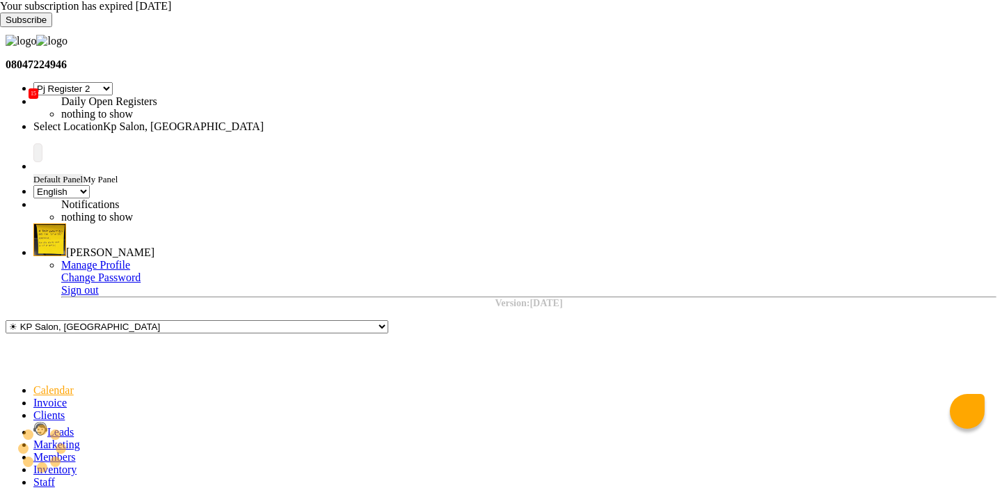
select select "15"
select select "en"
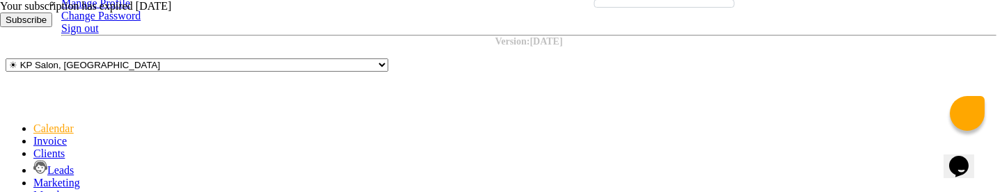
scroll to position [333, 0]
